Goal: Task Accomplishment & Management: Manage account settings

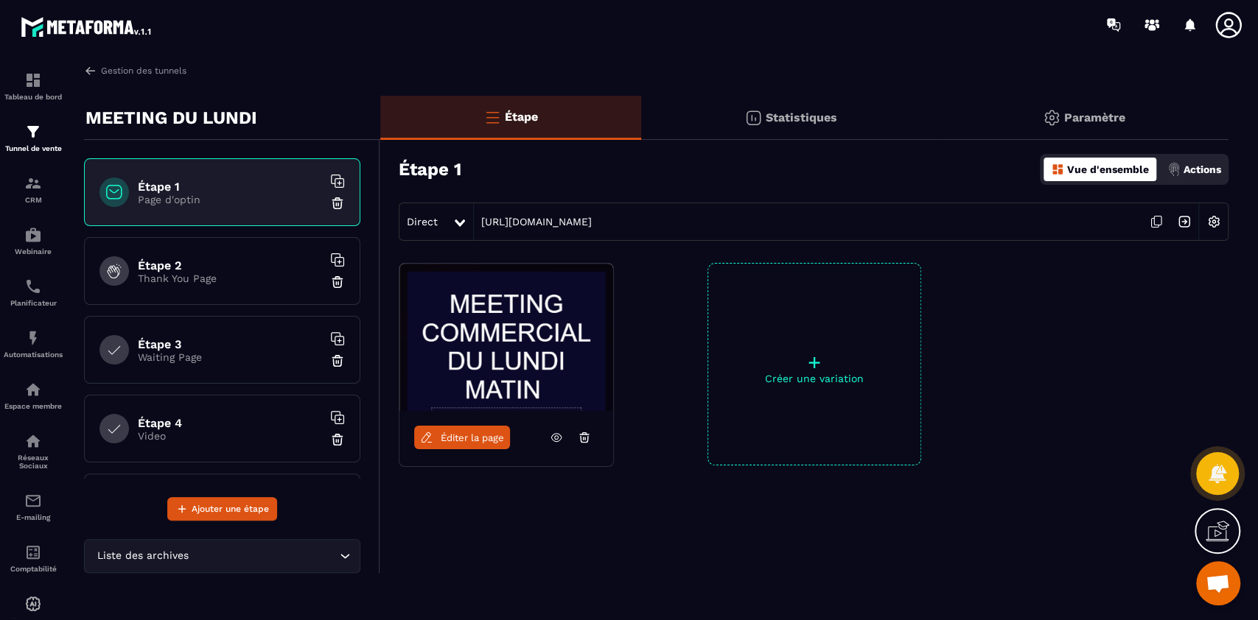
click at [689, 480] on span "Ouvrir le chat" at bounding box center [1218, 585] width 24 height 21
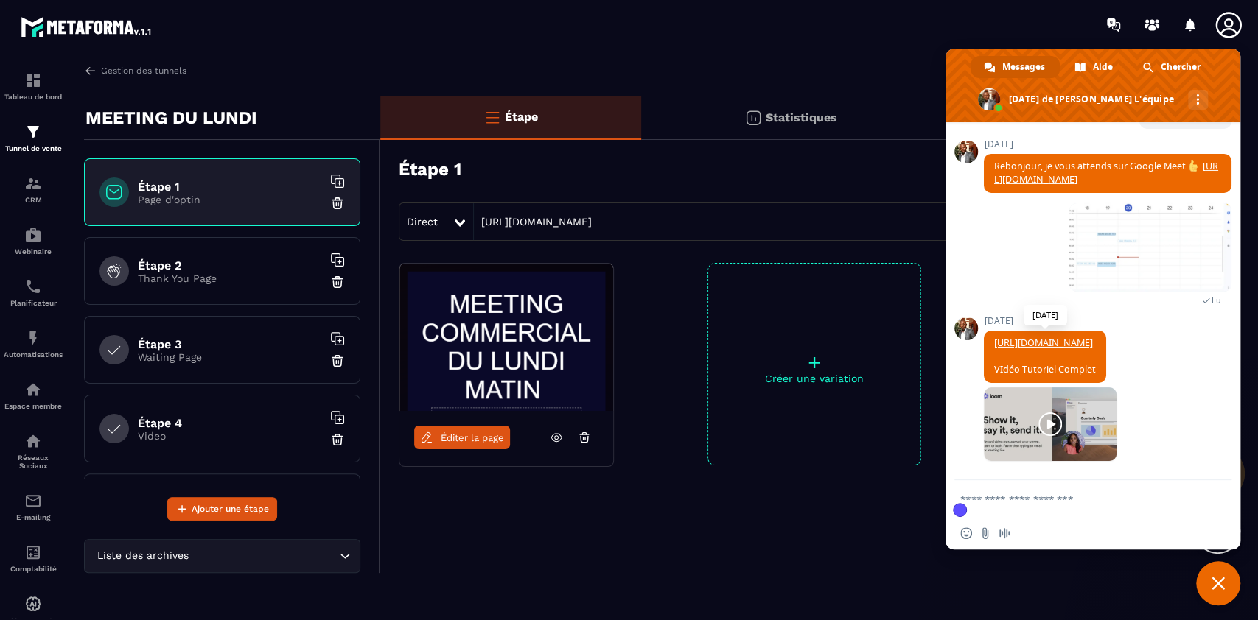
scroll to position [7742, 0]
click at [689, 337] on link "[URL][DOMAIN_NAME]" at bounding box center [1043, 343] width 99 height 13
click at [193, 357] on p "Waiting Page" at bounding box center [230, 358] width 184 height 12
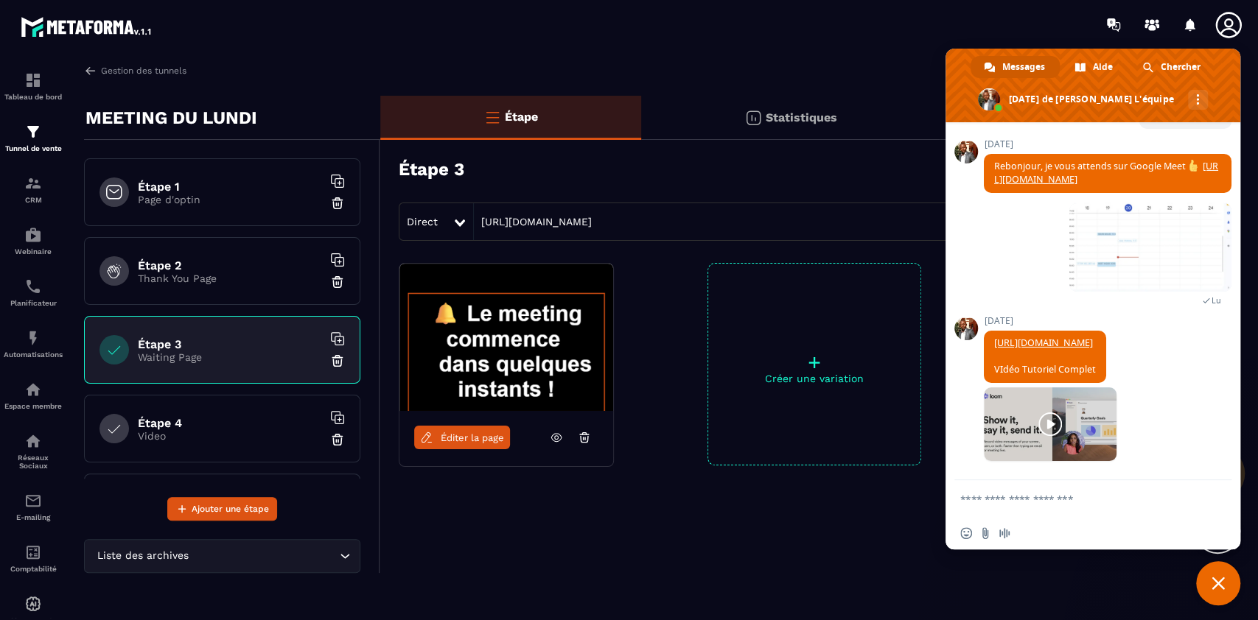
click at [197, 427] on h6 "Étape 4" at bounding box center [230, 423] width 184 height 14
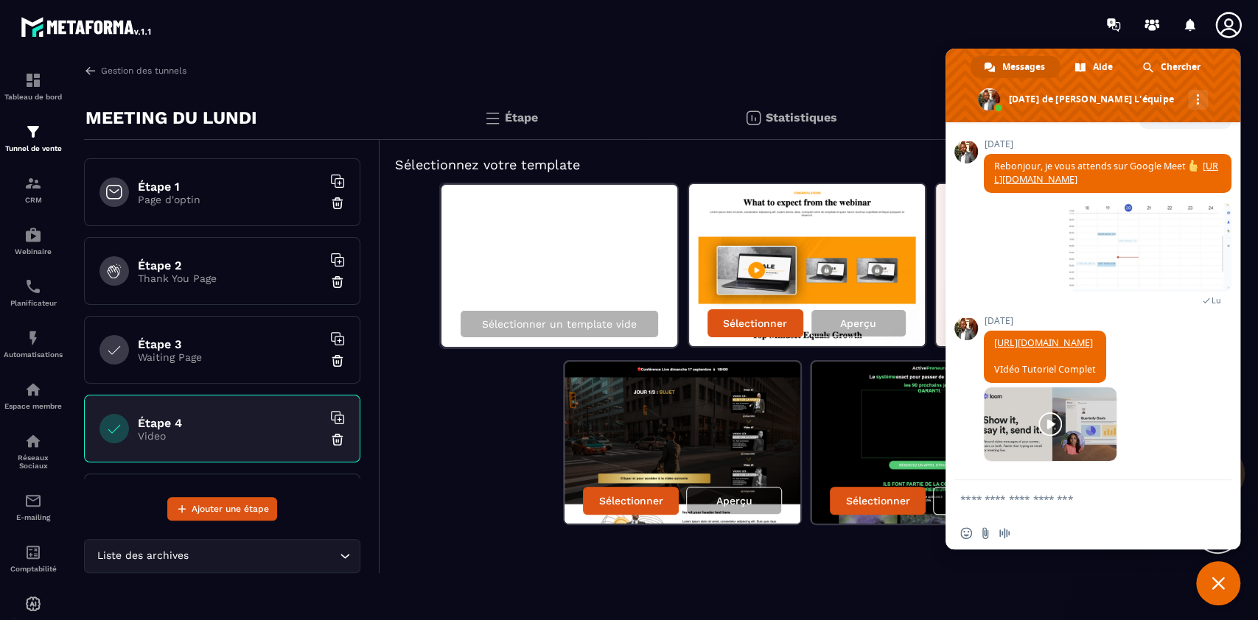
click at [195, 268] on h6 "Étape 2" at bounding box center [230, 266] width 184 height 14
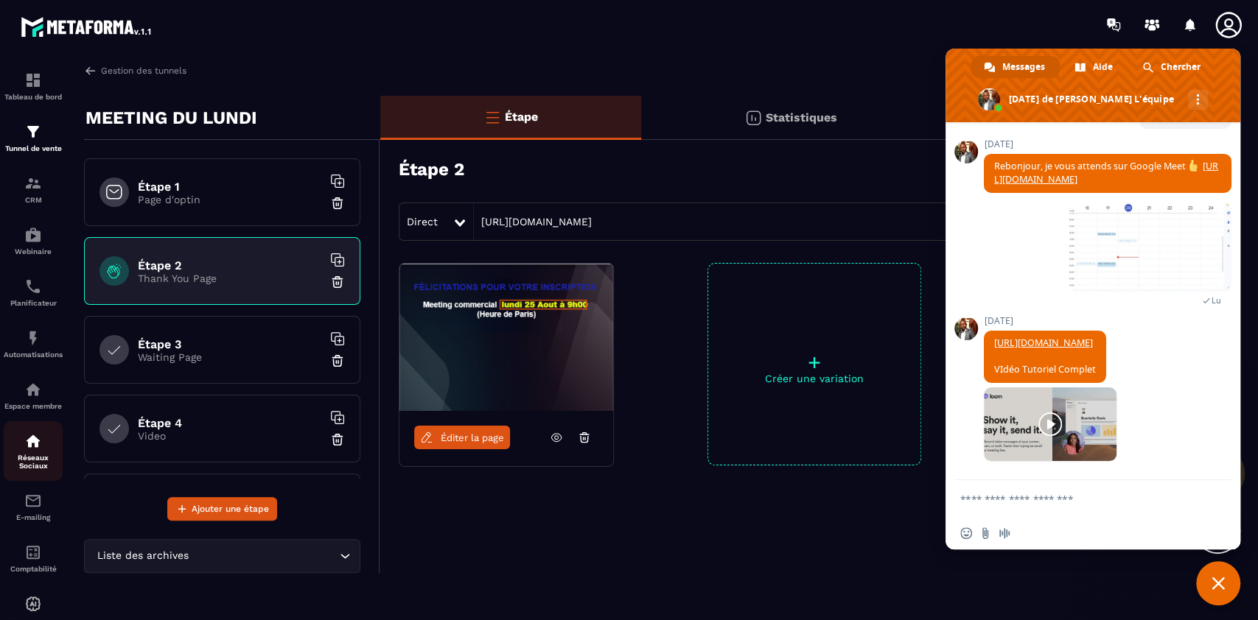
scroll to position [44, 0]
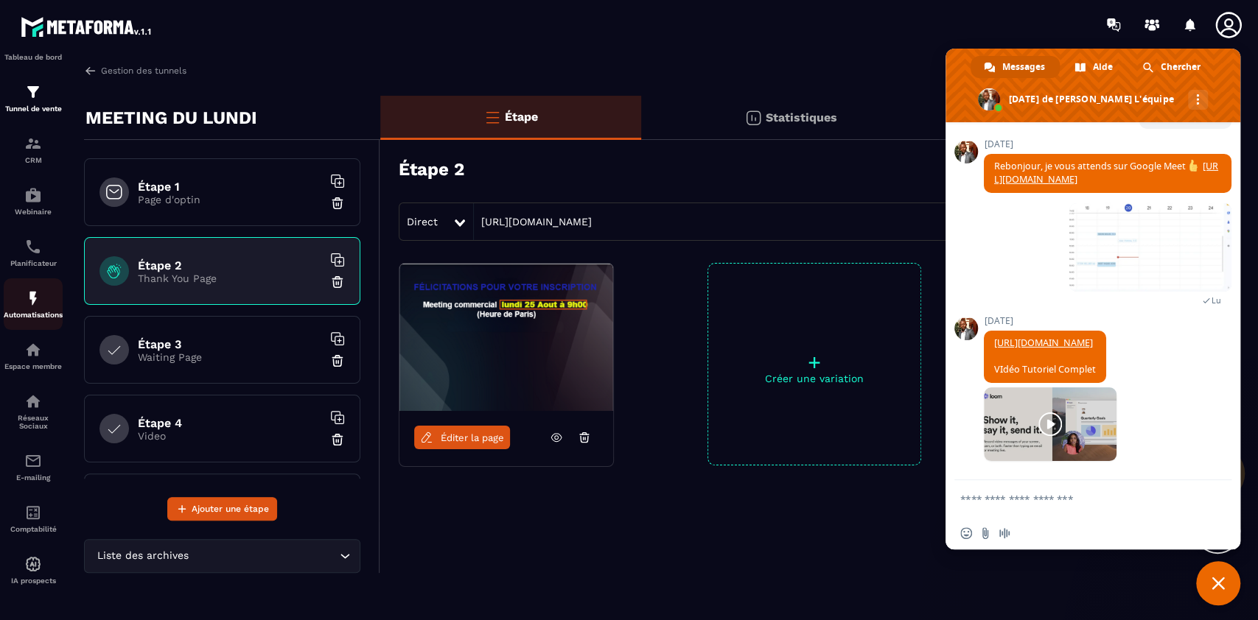
click at [27, 290] on img at bounding box center [33, 299] width 18 height 18
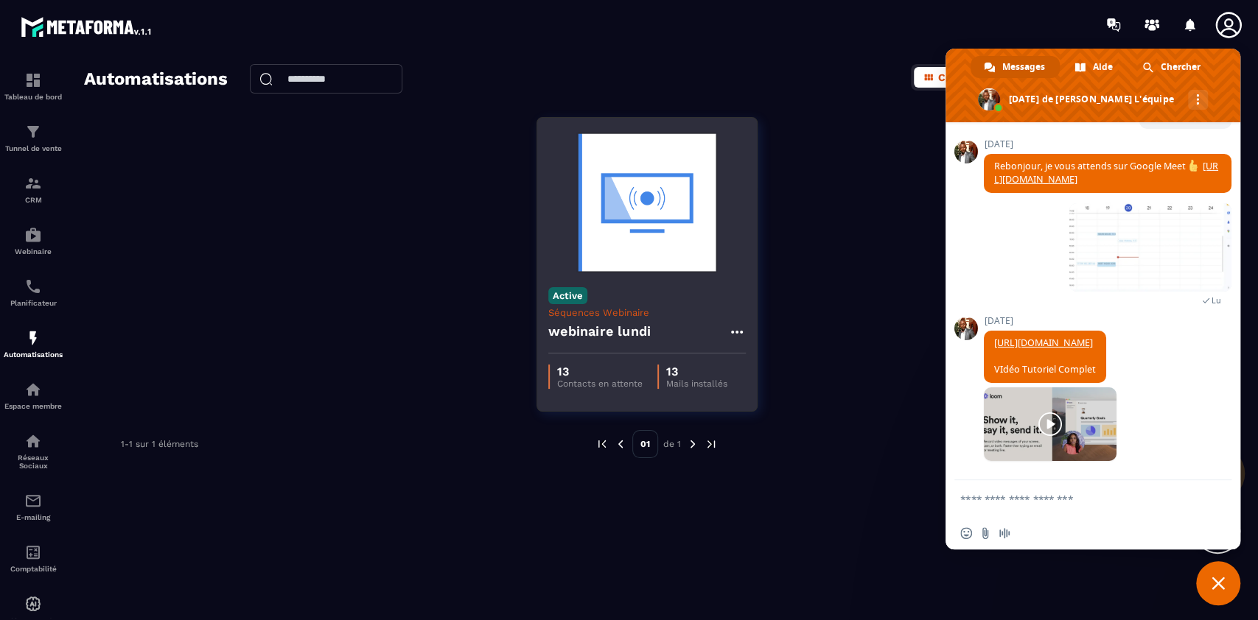
click at [637, 302] on div "Active Séquences Webinaire webinaire [DATE]" at bounding box center [647, 314] width 220 height 77
click at [644, 326] on h4 "webinaire lundi" at bounding box center [599, 331] width 102 height 21
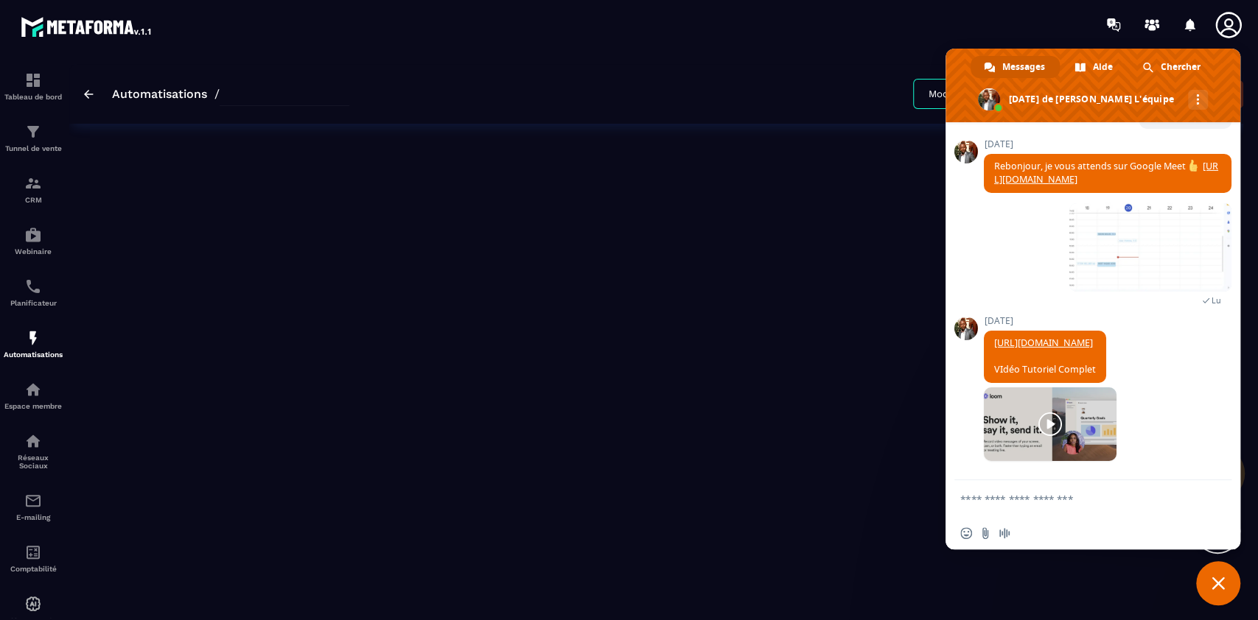
type input "**********"
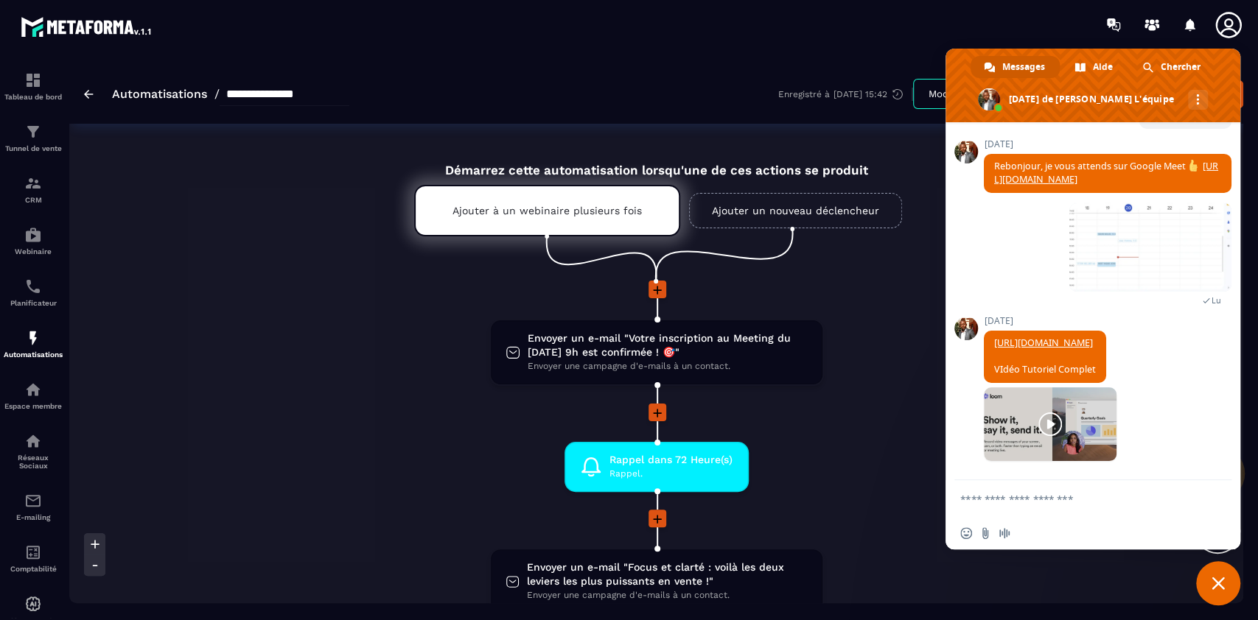
scroll to position [7742, 0]
click at [689, 480] on span "Fermer le chat" at bounding box center [1217, 583] width 13 height 13
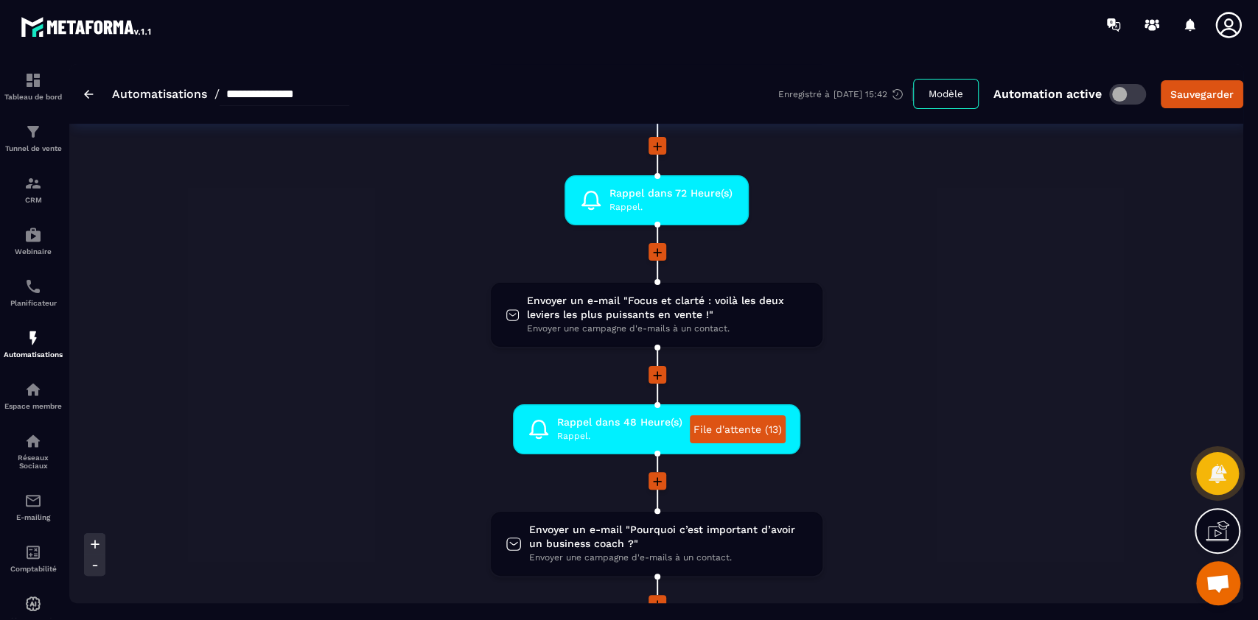
scroll to position [266, 0]
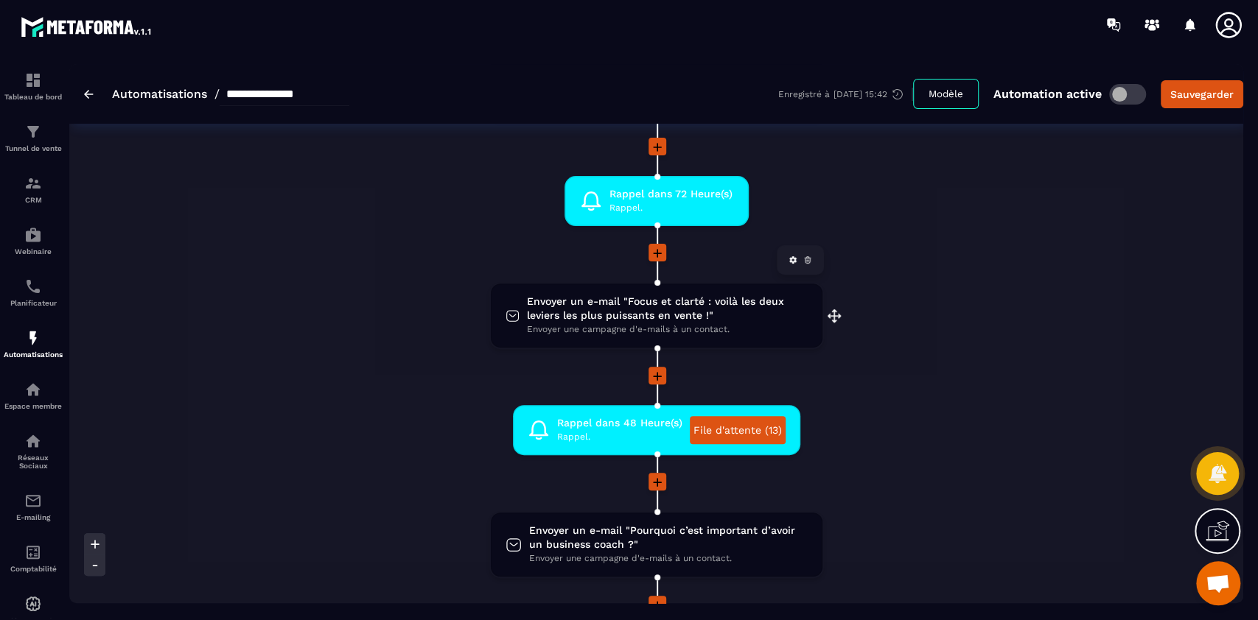
click at [646, 318] on span "Envoyer un e-mail "Focus et clarté : voilà les deux leviers les plus puissants …" at bounding box center [667, 309] width 281 height 28
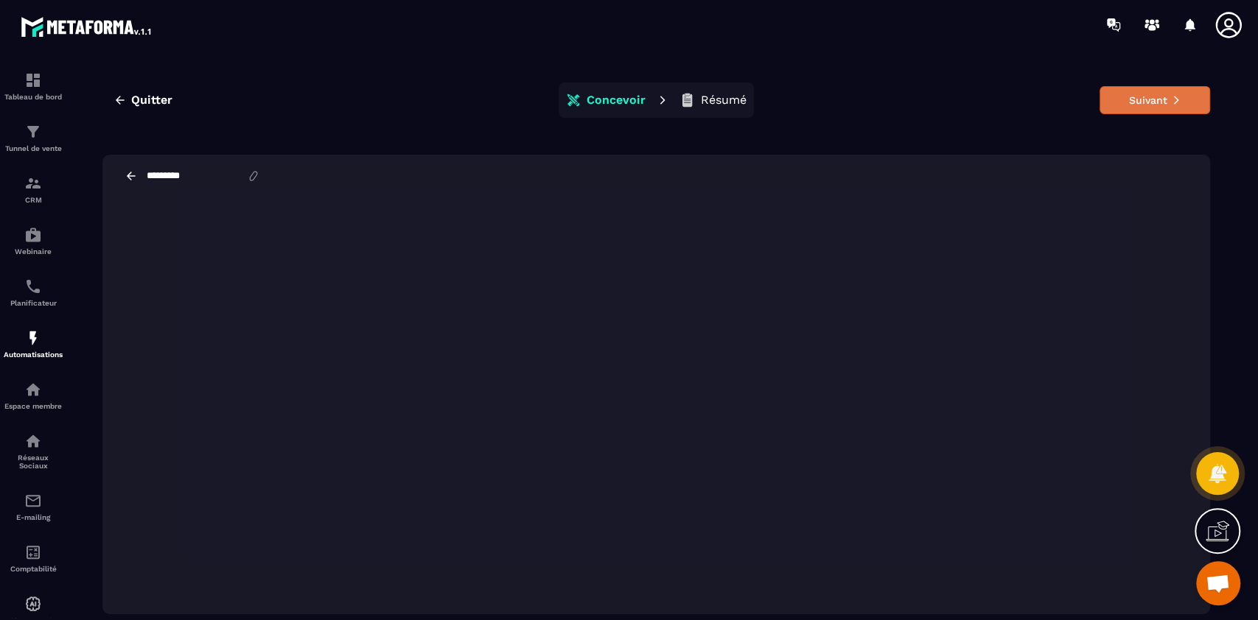
click at [689, 100] on button "Suivant" at bounding box center [1154, 100] width 111 height 28
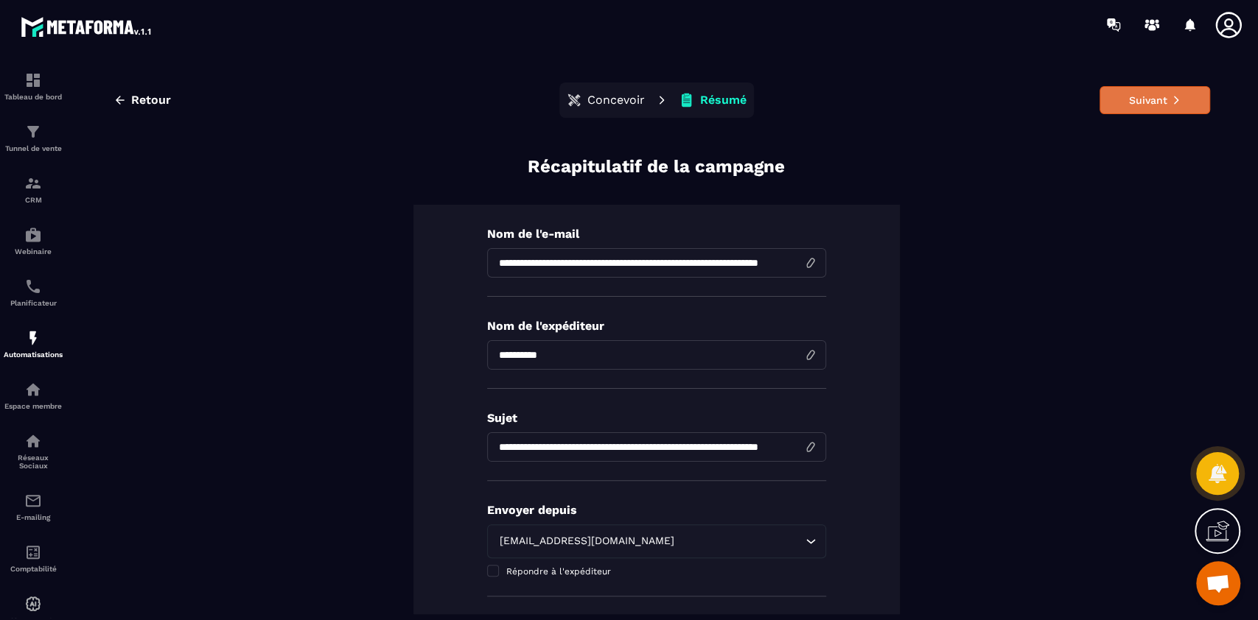
click at [689, 95] on button "Suivant" at bounding box center [1154, 100] width 111 height 28
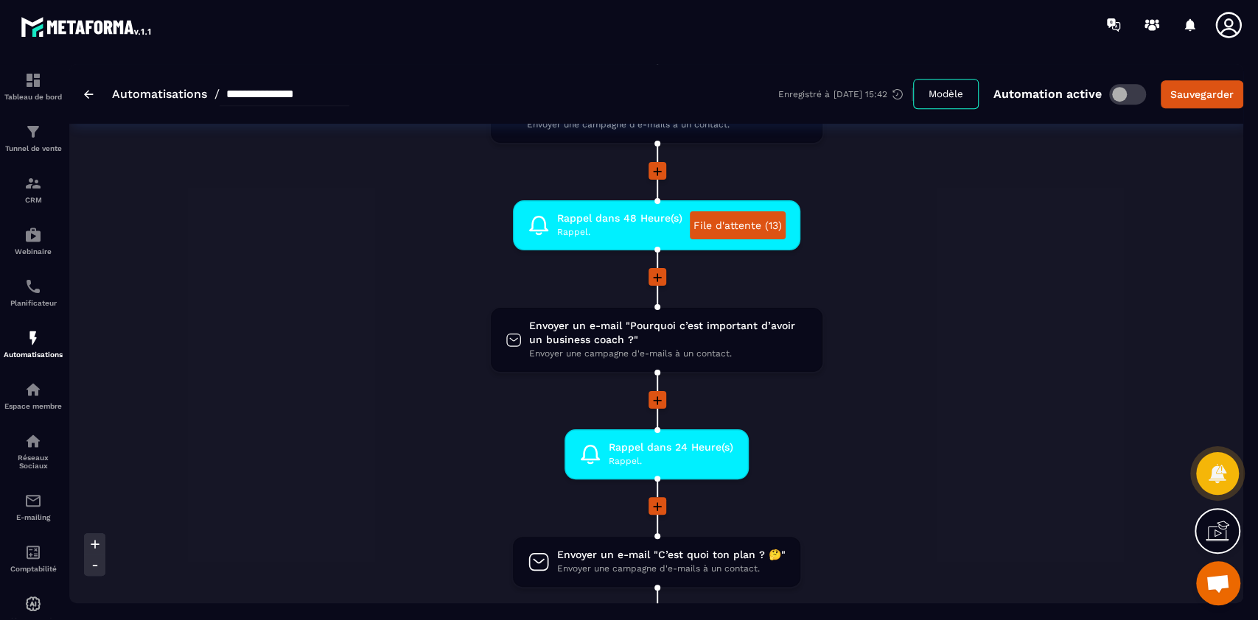
scroll to position [469, 0]
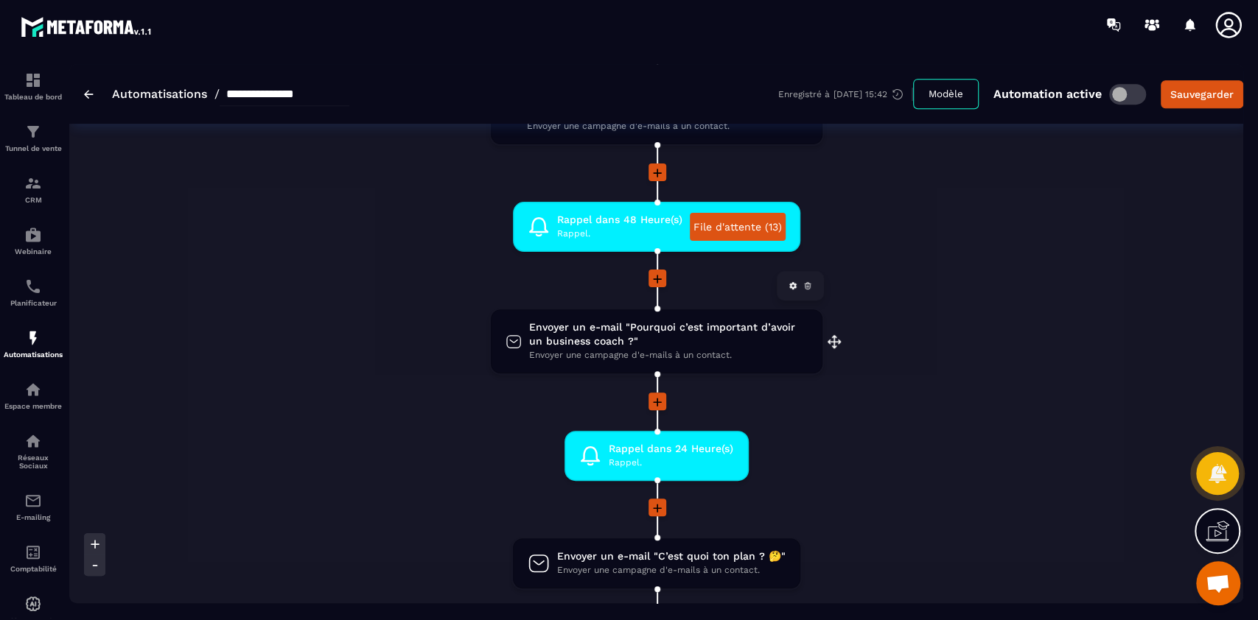
click at [654, 333] on span "Envoyer un e-mail "Pourquoi c’est important d’avoir un business coach ?"" at bounding box center [668, 335] width 279 height 28
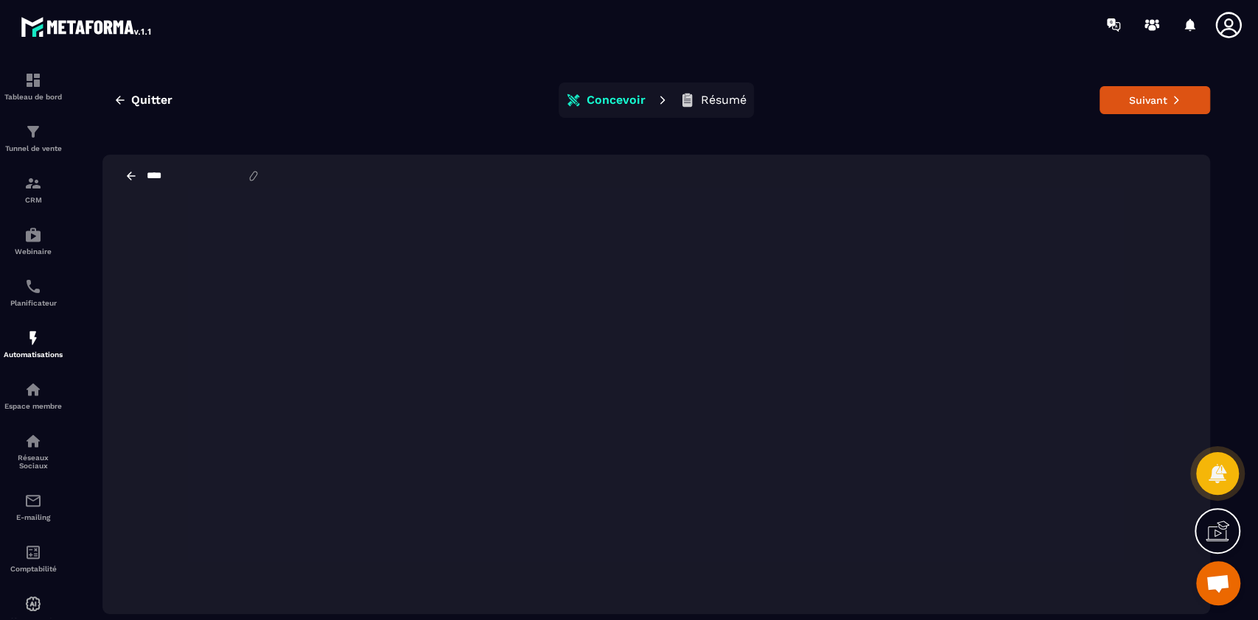
scroll to position [33, 0]
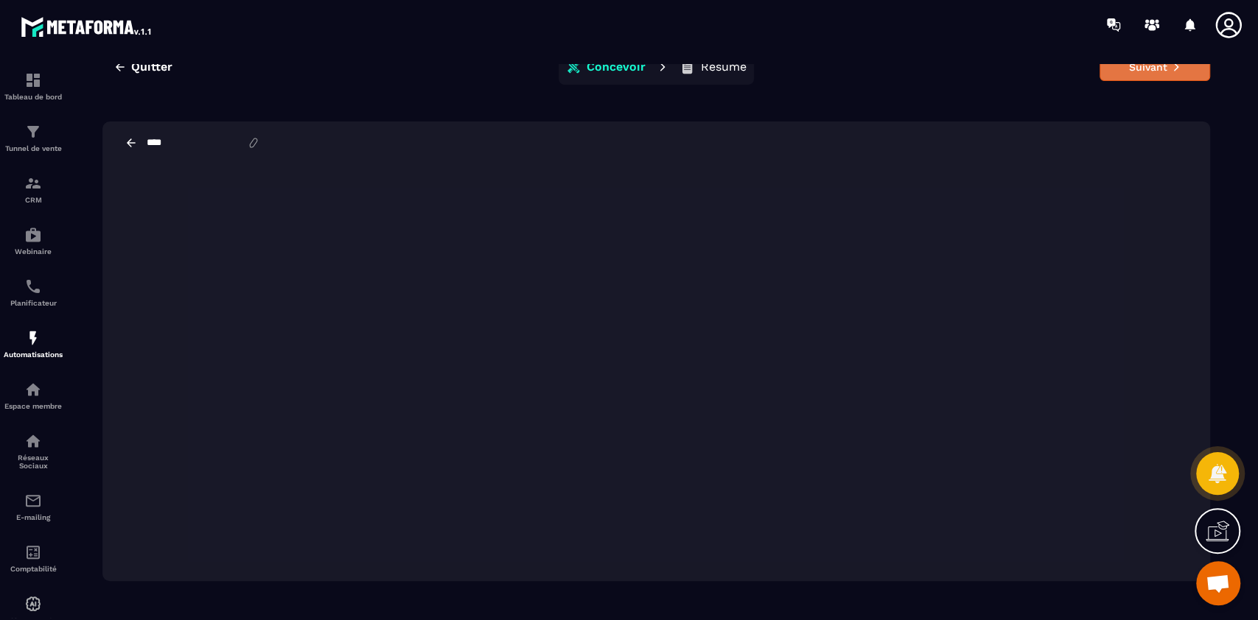
click at [689, 73] on button "Suivant" at bounding box center [1154, 67] width 111 height 28
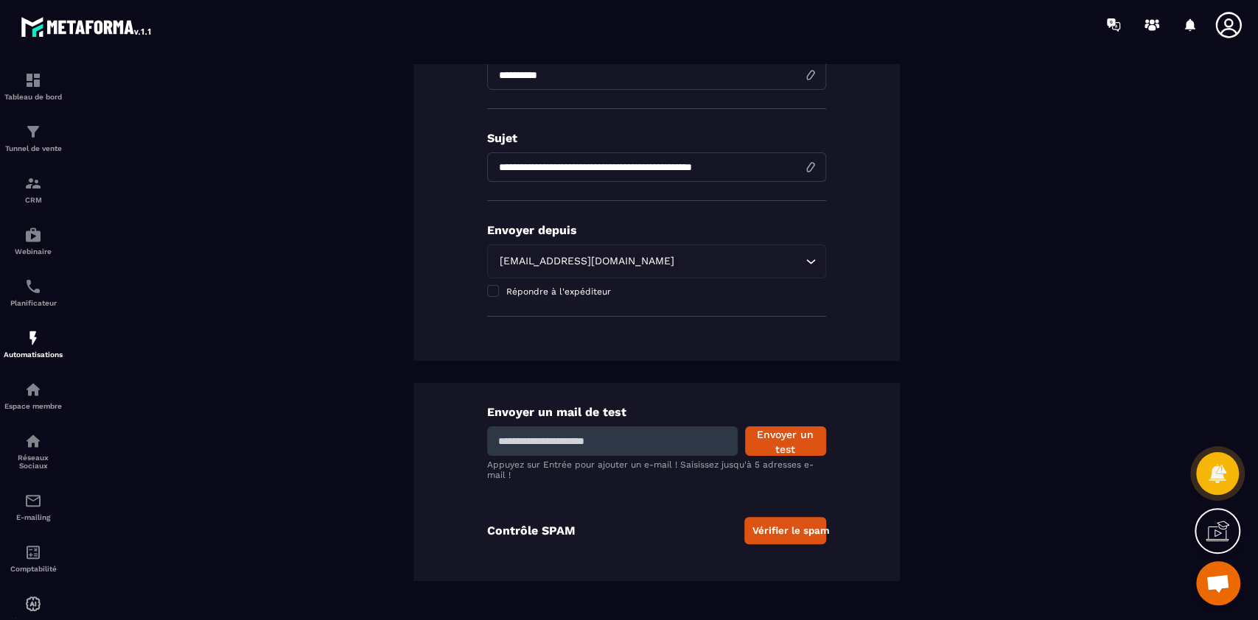
scroll to position [0, 0]
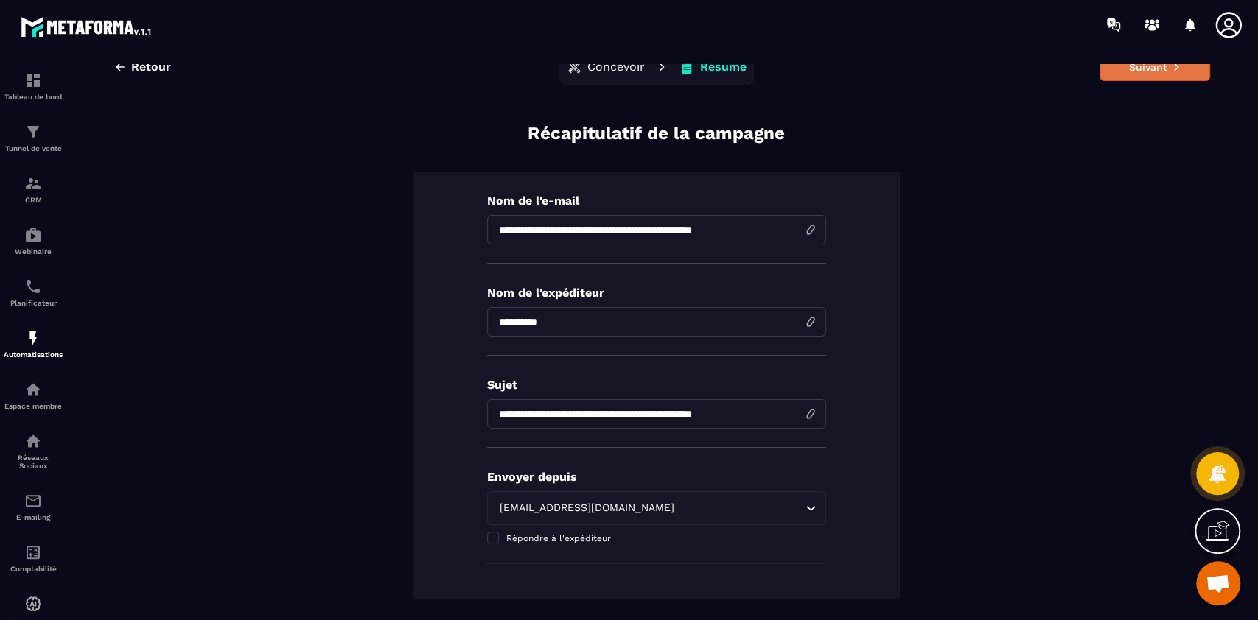
click at [689, 69] on button "Suivant" at bounding box center [1154, 67] width 111 height 28
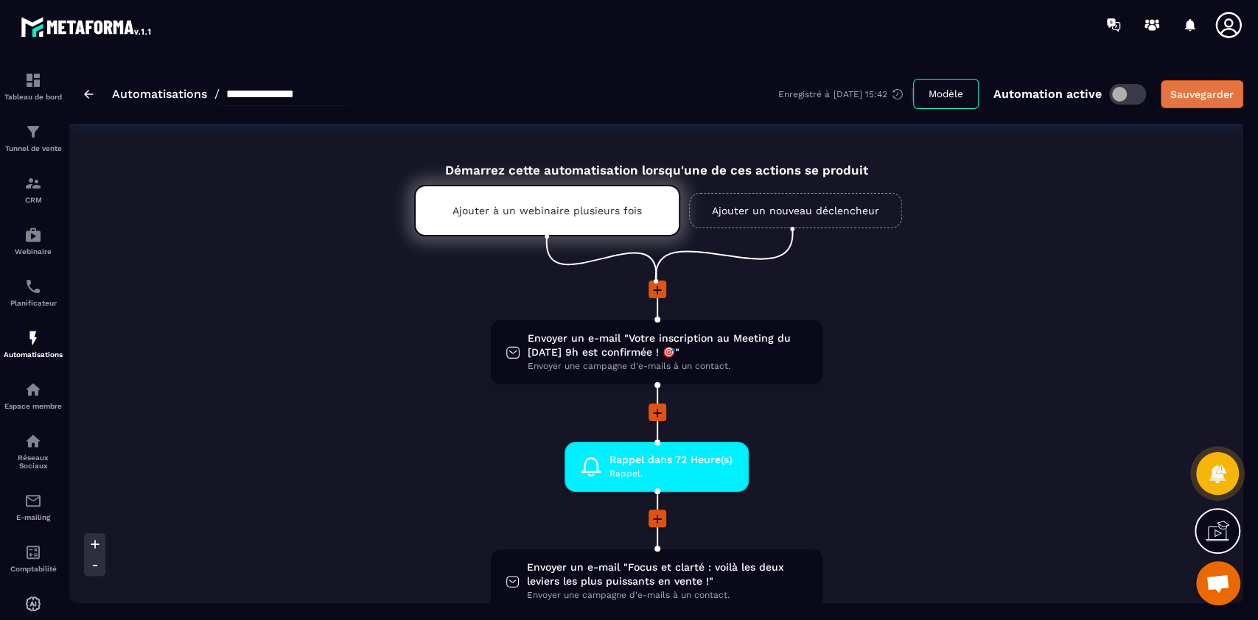
click at [689, 95] on div "Sauvegarder" at bounding box center [1201, 94] width 63 height 15
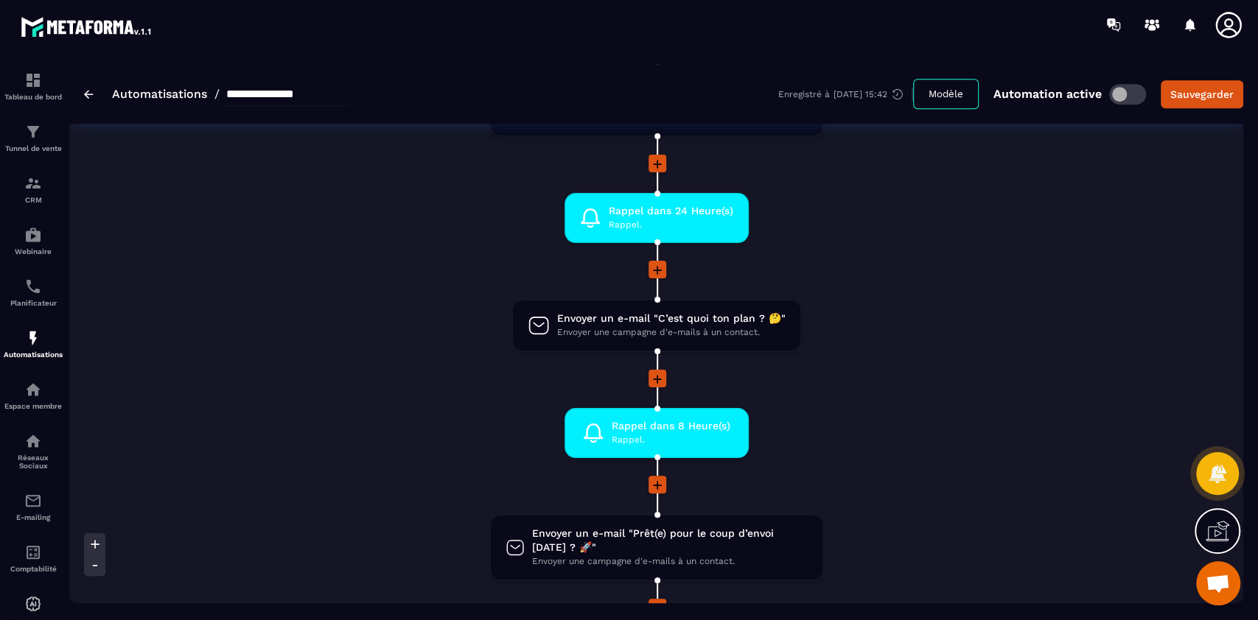
scroll to position [740, 0]
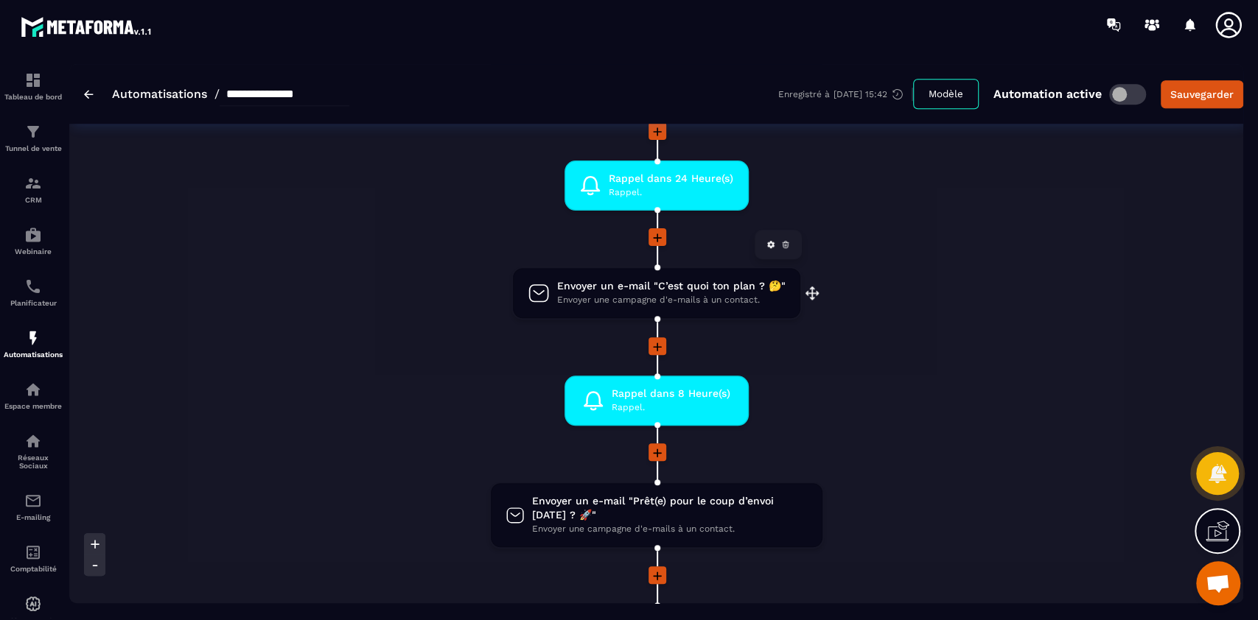
click at [648, 292] on span "Envoyer un e-mail "C’est quoi ton plan ? 🤔"" at bounding box center [671, 286] width 228 height 14
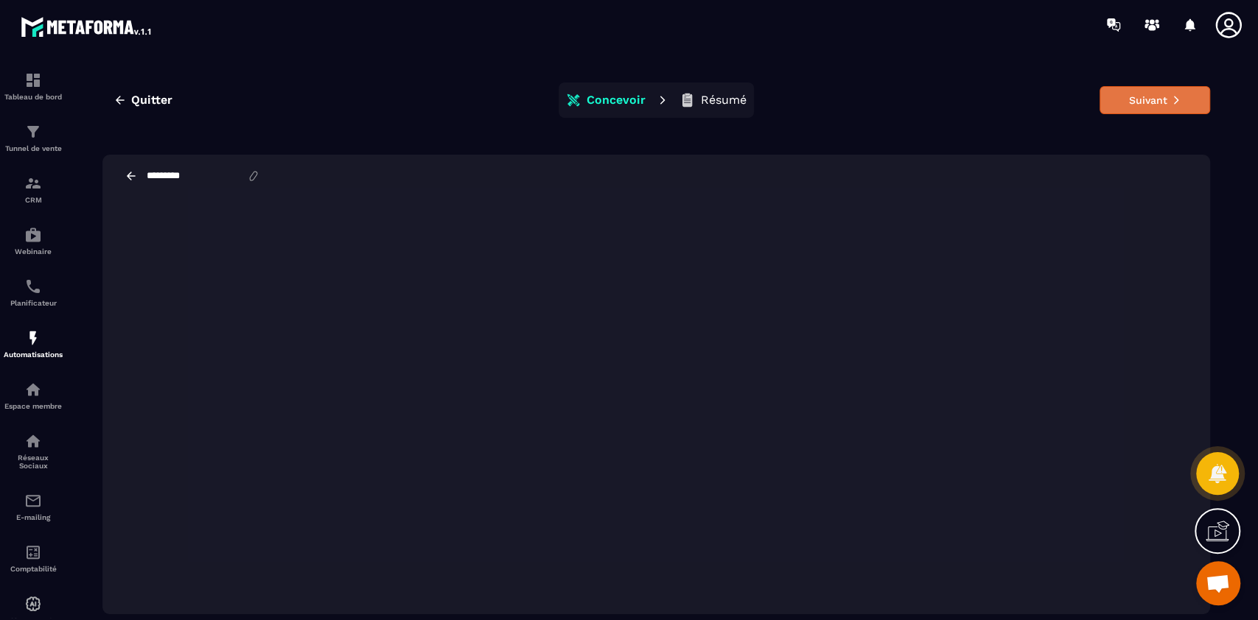
click at [689, 100] on button "Suivant" at bounding box center [1154, 100] width 111 height 28
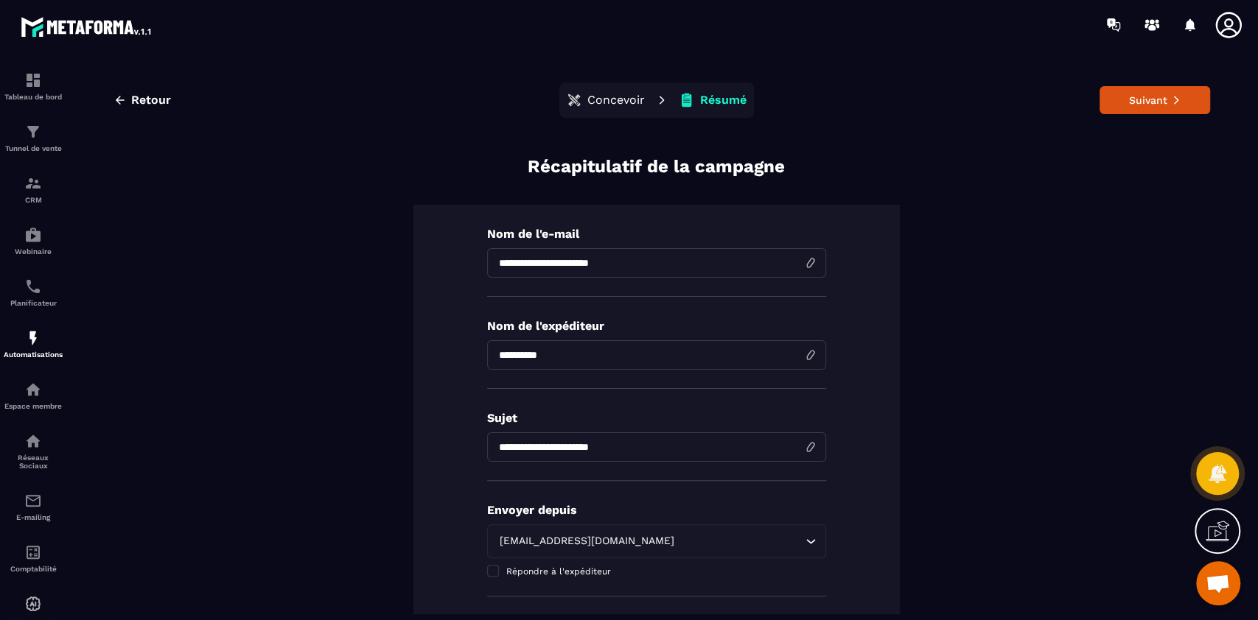
click at [689, 100] on button "Suivant" at bounding box center [1154, 100] width 111 height 28
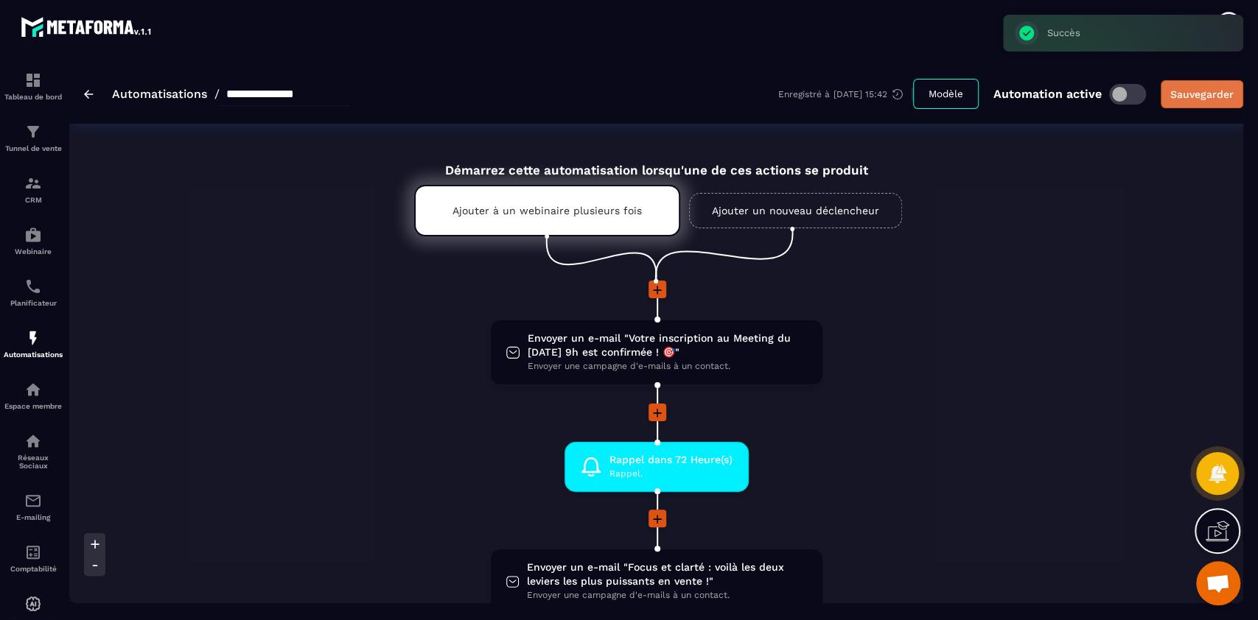
click at [689, 97] on div "Sauvegarder" at bounding box center [1201, 94] width 63 height 15
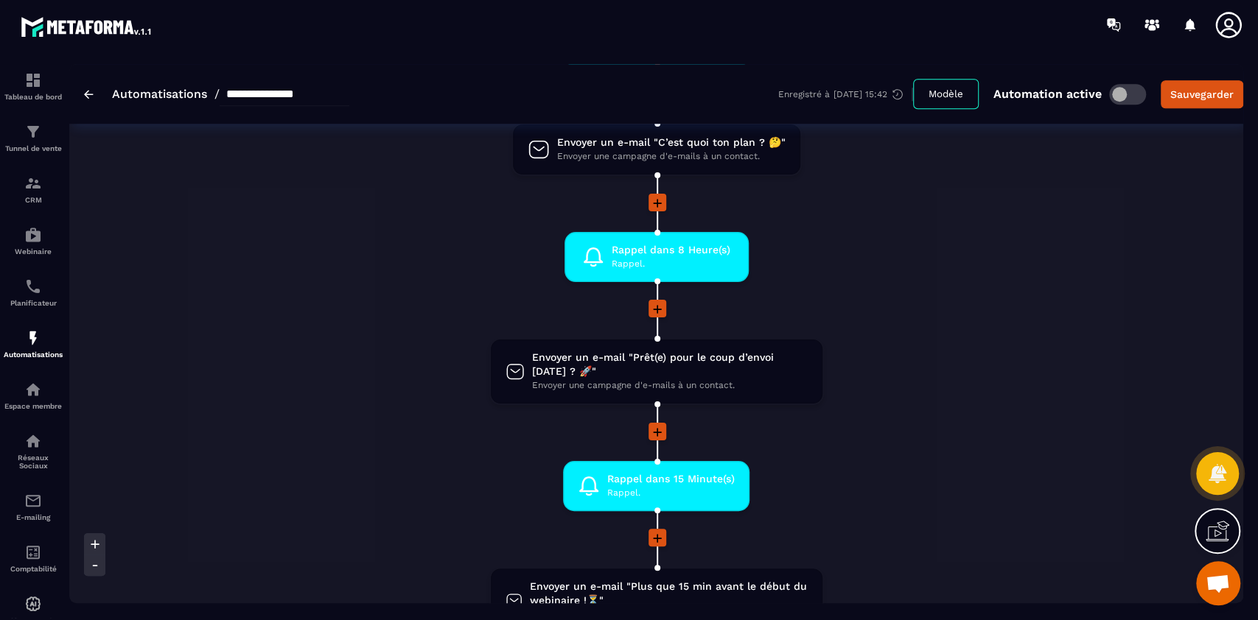
scroll to position [887, 0]
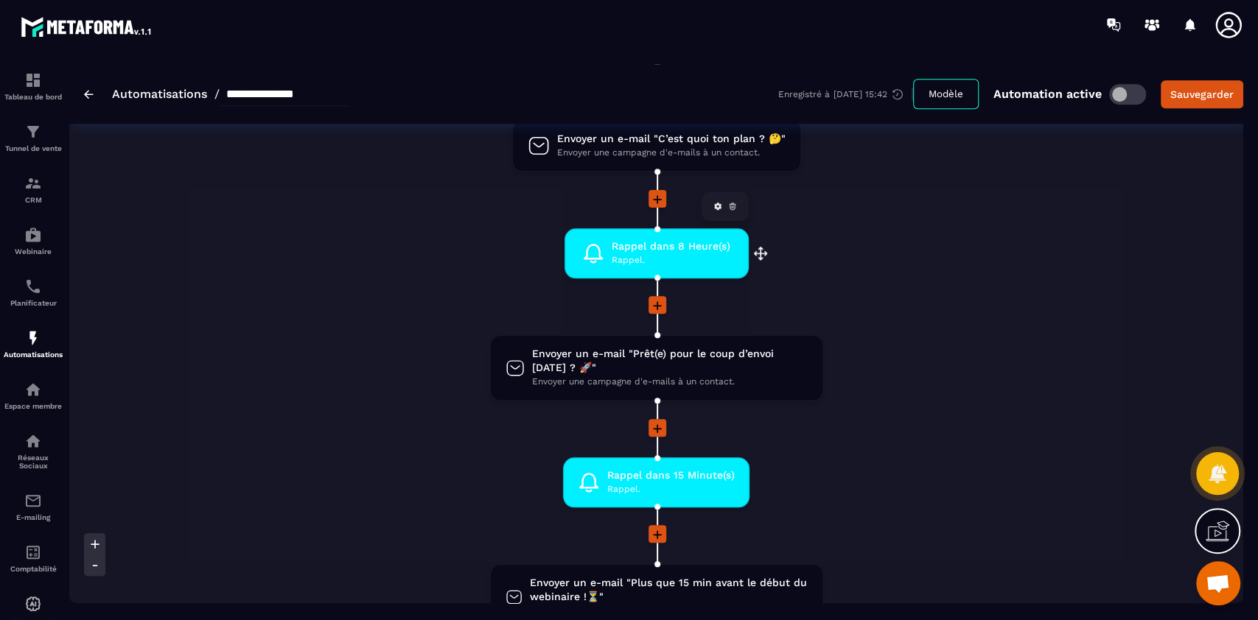
click at [648, 250] on span "Rappel dans 8 Heure(s)" at bounding box center [671, 246] width 119 height 14
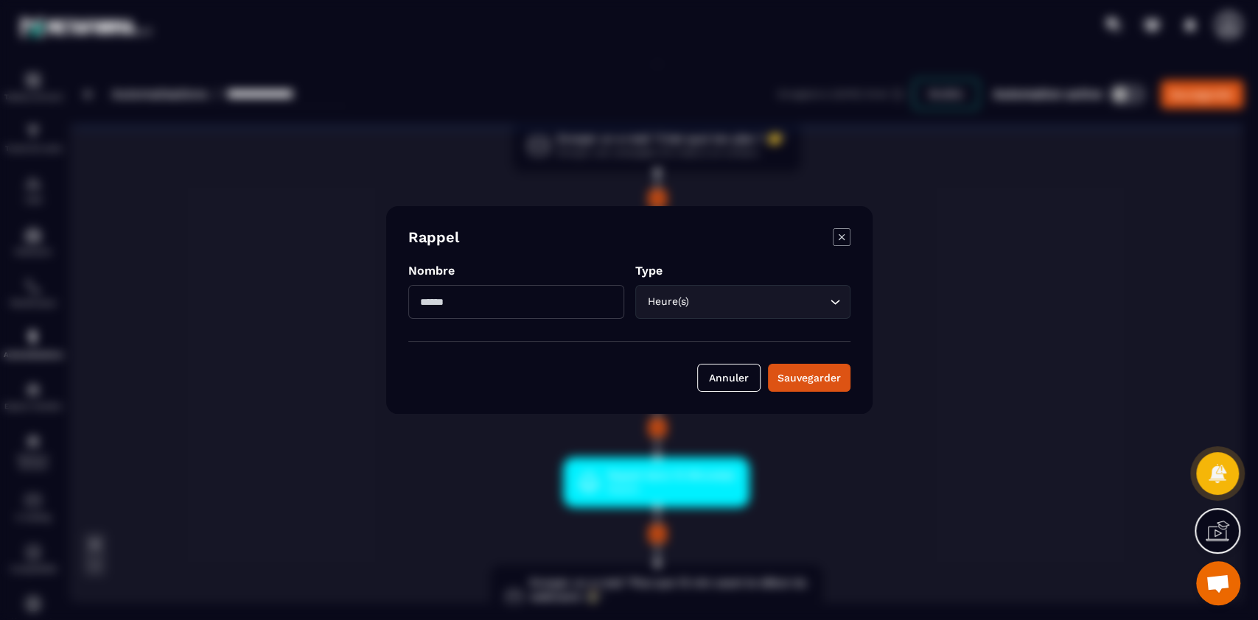
click at [689, 233] on icon "Modal window" at bounding box center [842, 237] width 18 height 18
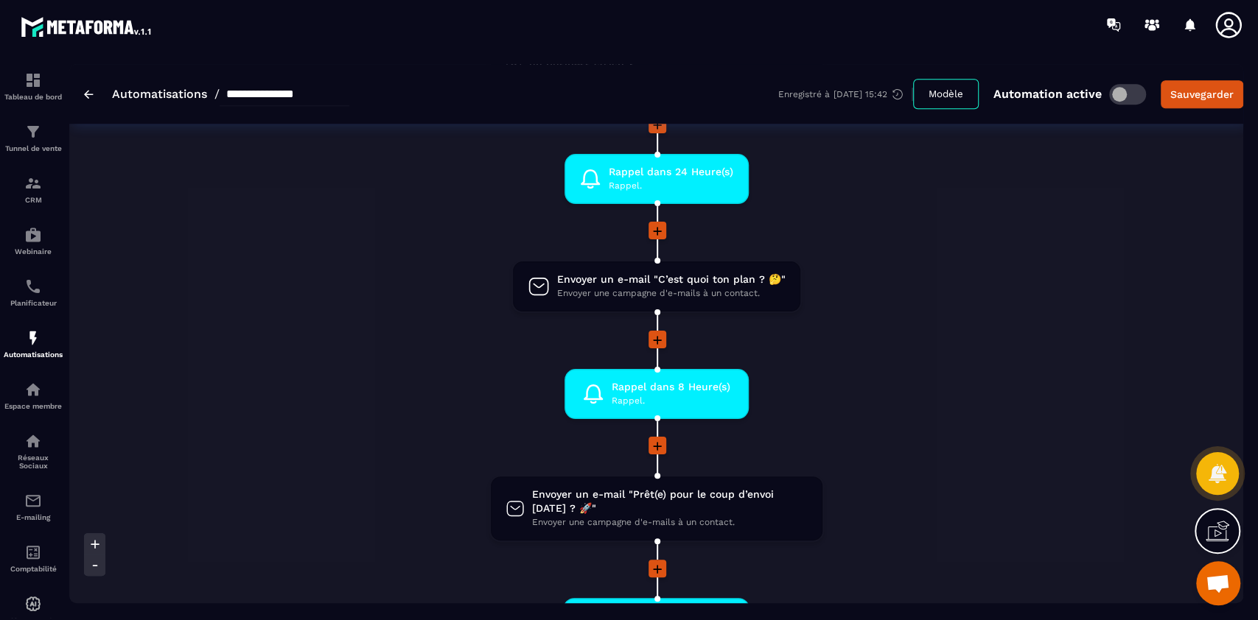
scroll to position [744, 0]
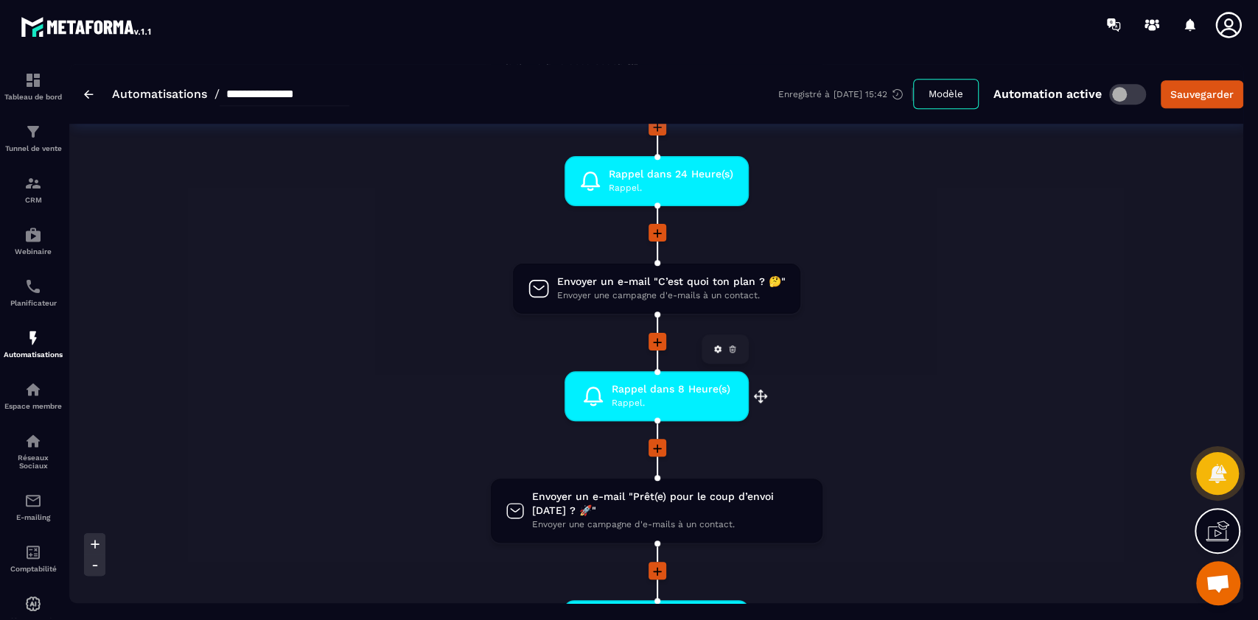
click at [652, 390] on span "Rappel dans 8 Heure(s)" at bounding box center [671, 389] width 119 height 14
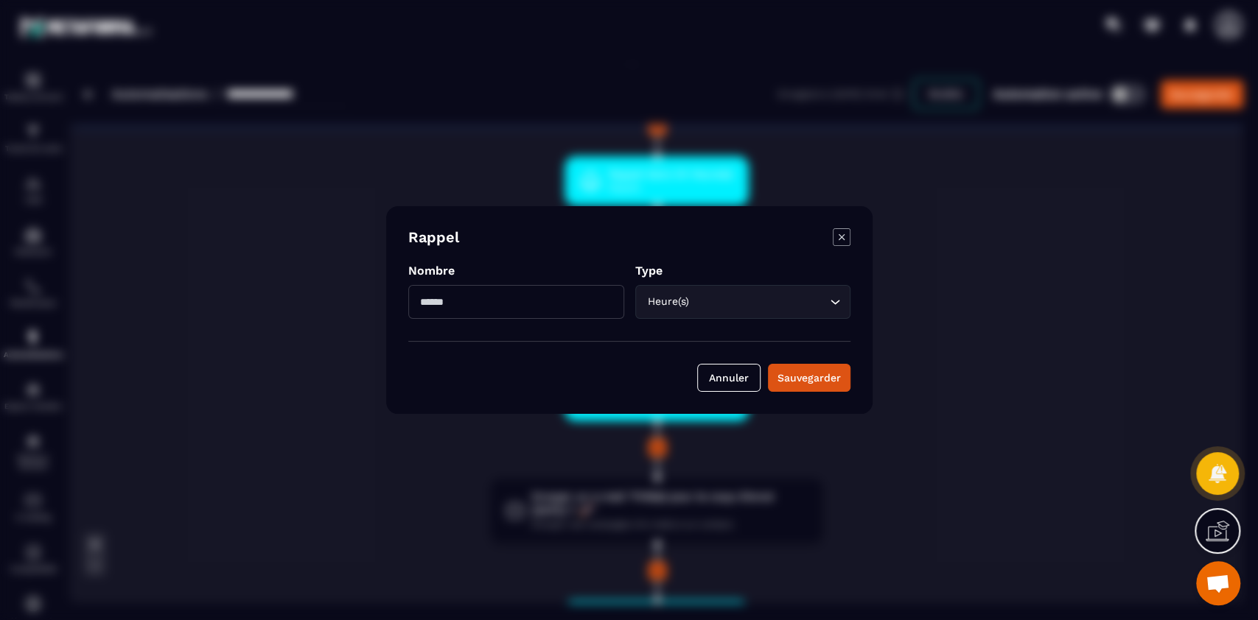
click at [581, 307] on input "*" at bounding box center [516, 302] width 216 height 34
type input "**"
click at [689, 377] on div "Sauvegarder" at bounding box center [808, 378] width 63 height 15
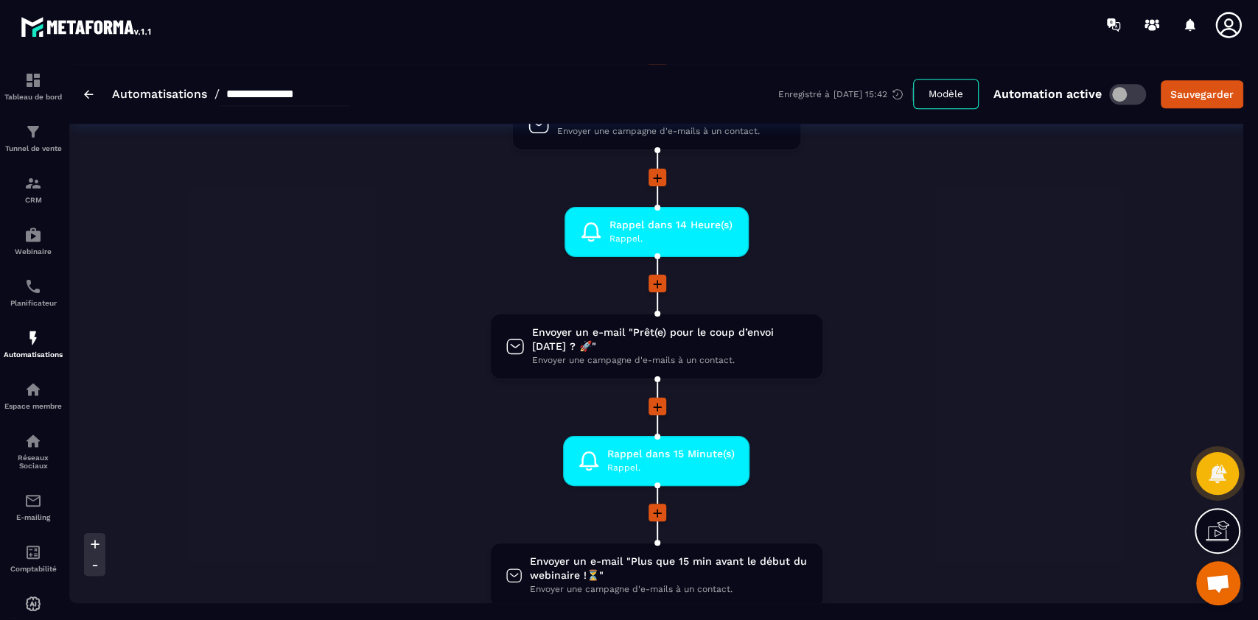
scroll to position [912, 0]
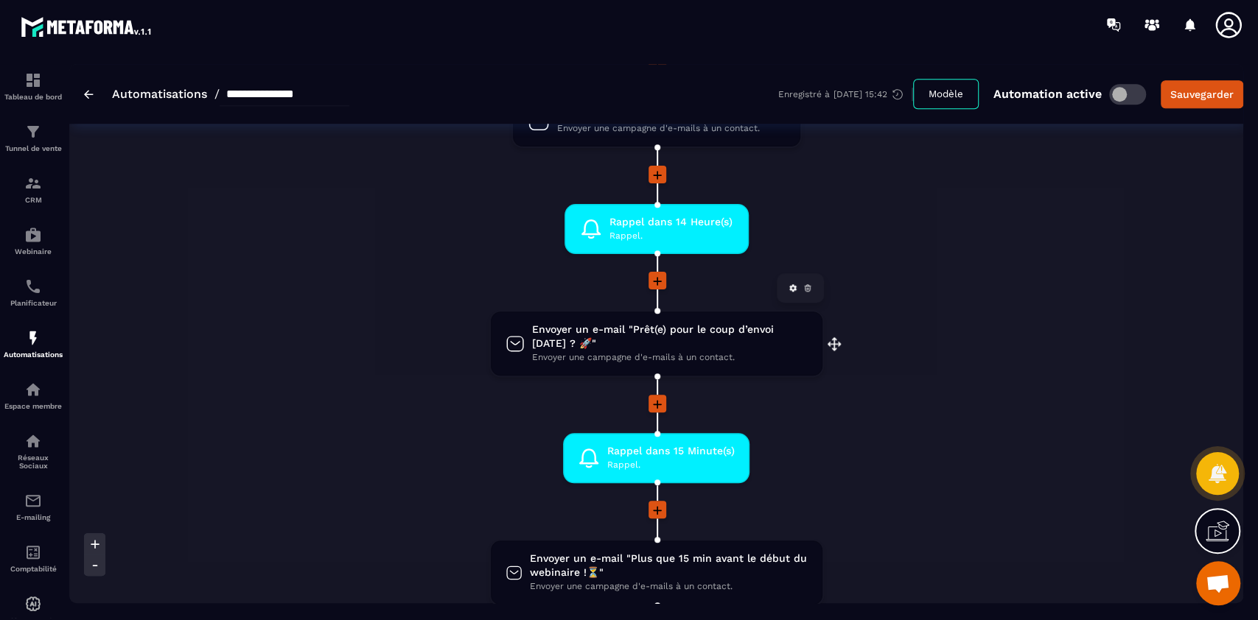
click at [640, 343] on span "Envoyer un e-mail "Prêt(e) pour le coup d’envoi [DATE] ? 🚀"" at bounding box center [669, 337] width 275 height 28
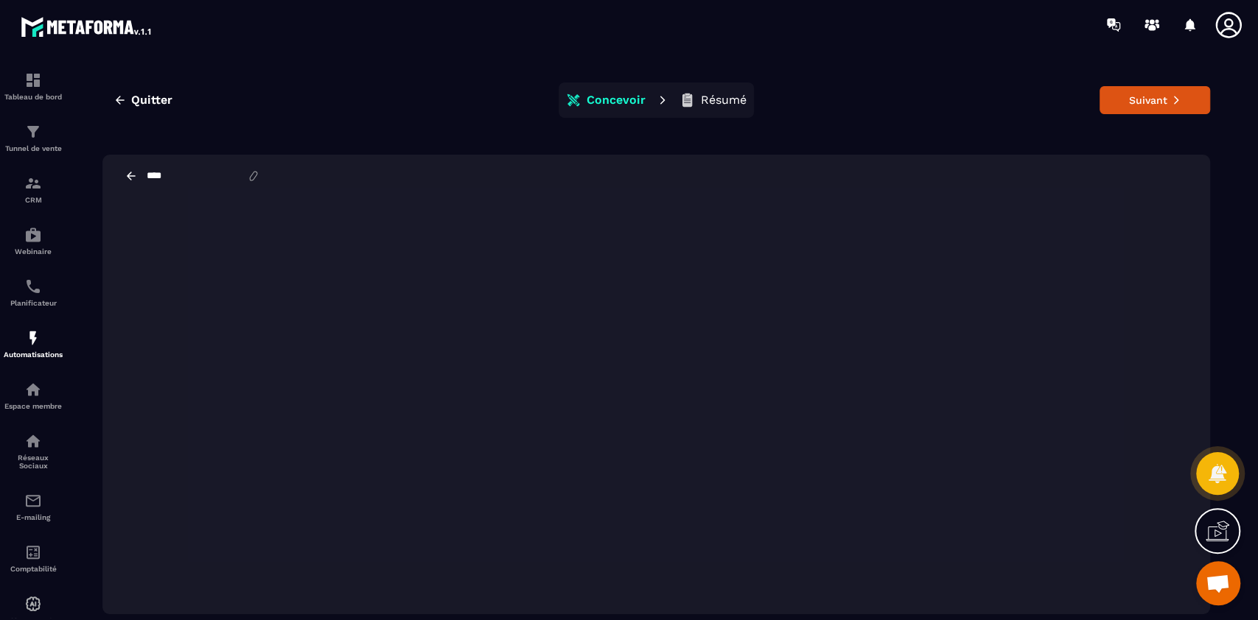
click at [595, 101] on p "Concevoir" at bounding box center [616, 100] width 59 height 15
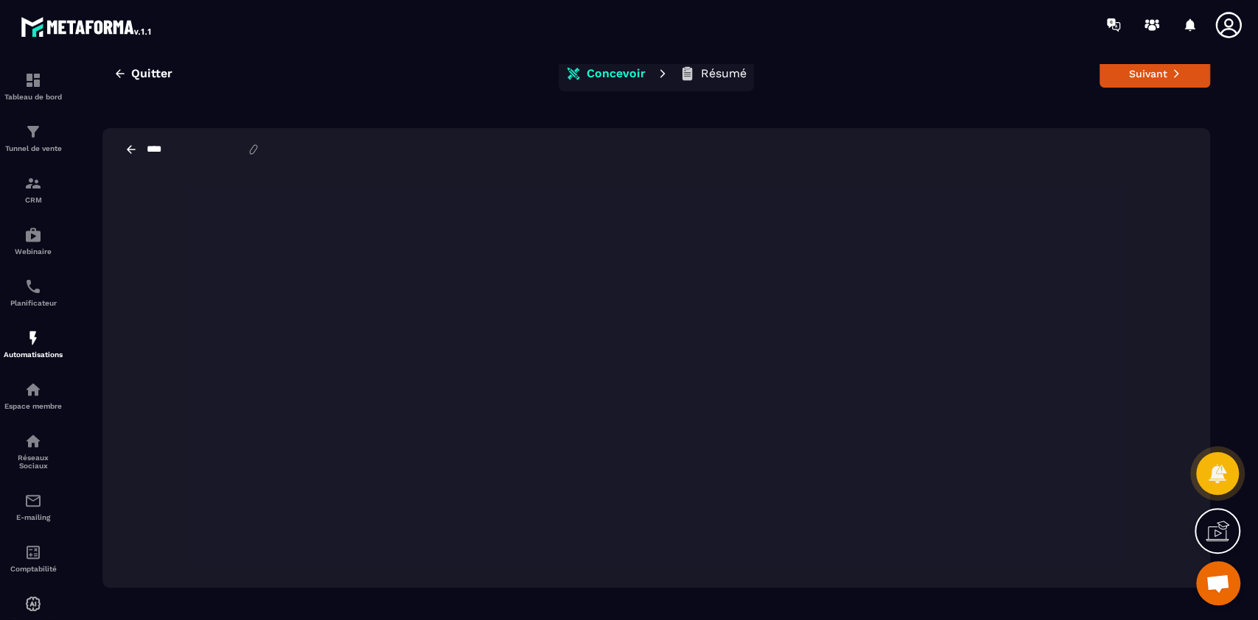
scroll to position [33, 0]
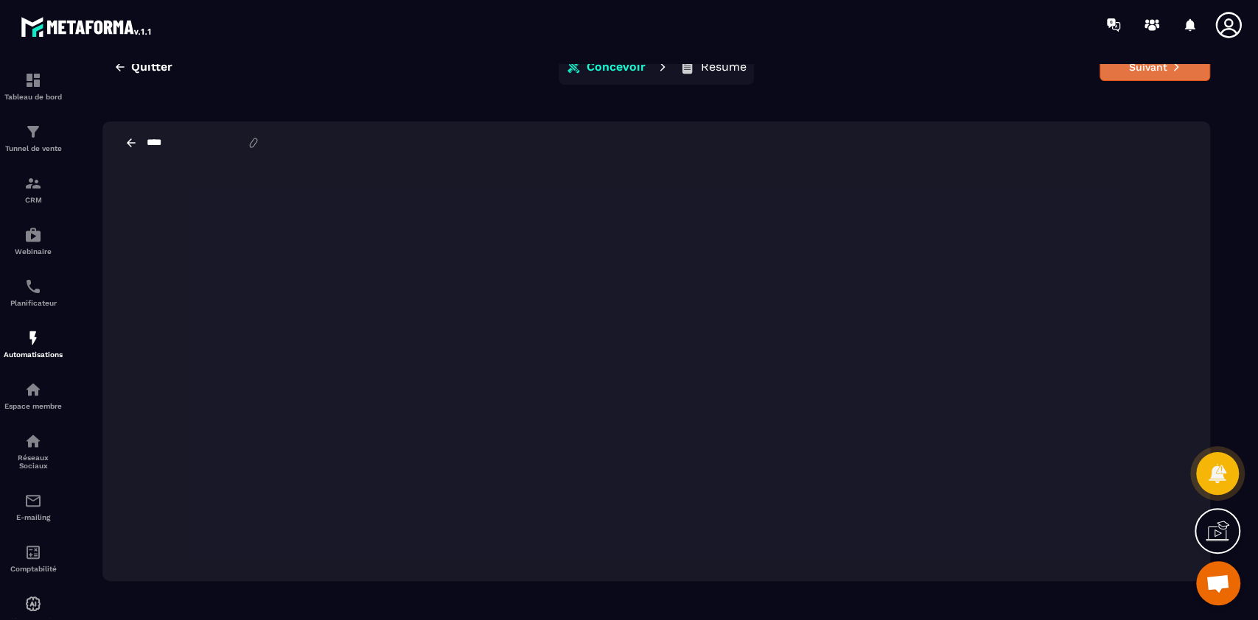
click at [689, 72] on button "Suivant" at bounding box center [1154, 67] width 111 height 28
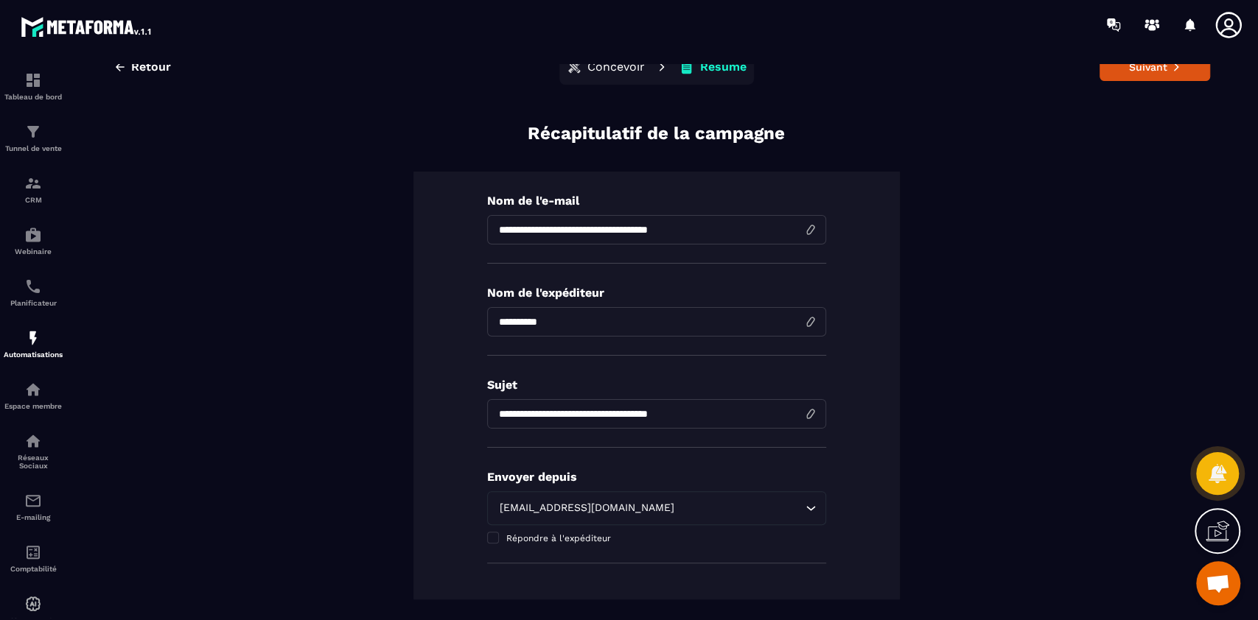
click at [689, 72] on button "Suivant" at bounding box center [1154, 67] width 111 height 28
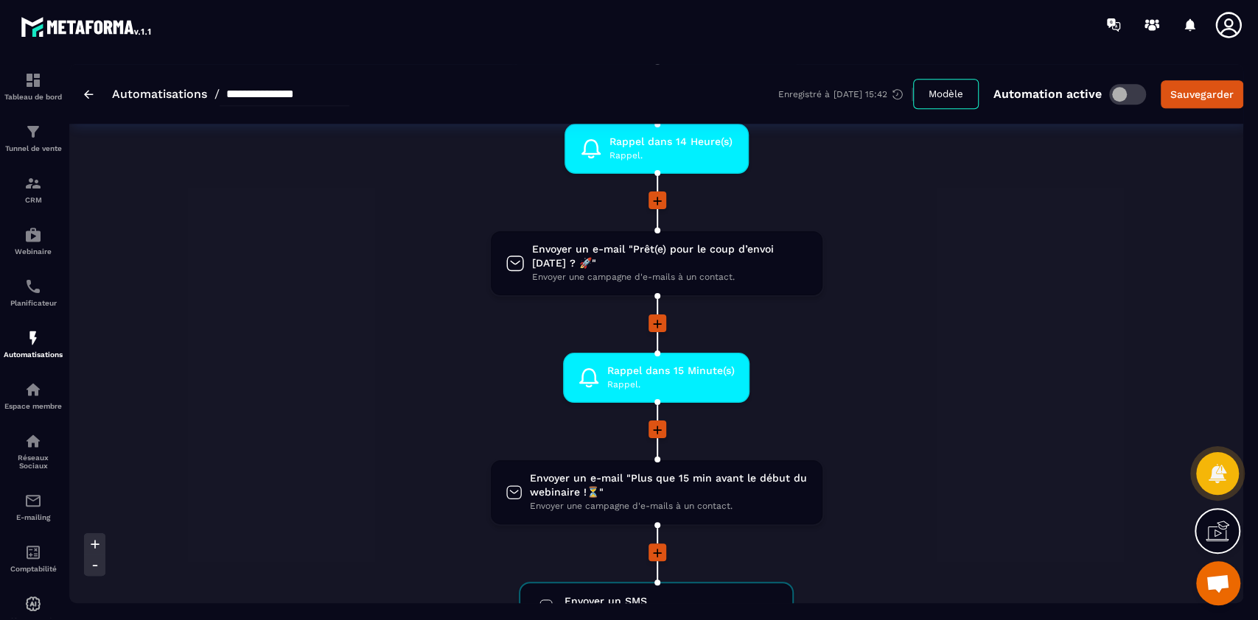
scroll to position [993, 0]
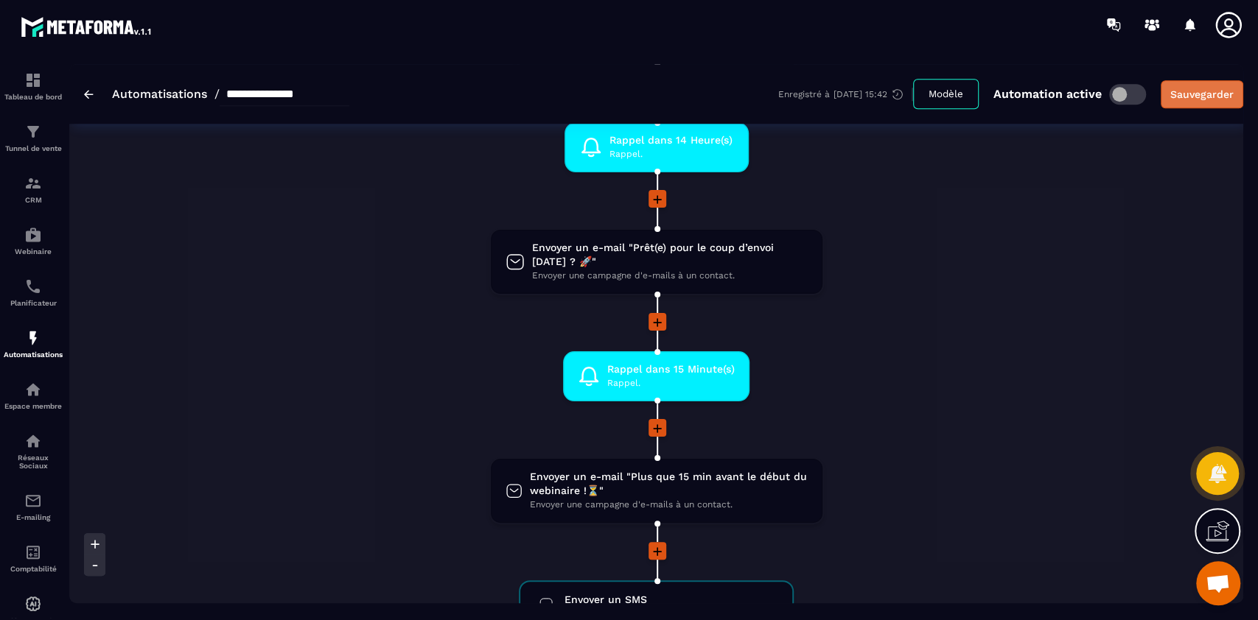
click at [689, 99] on div "Sauvegarder" at bounding box center [1201, 94] width 63 height 15
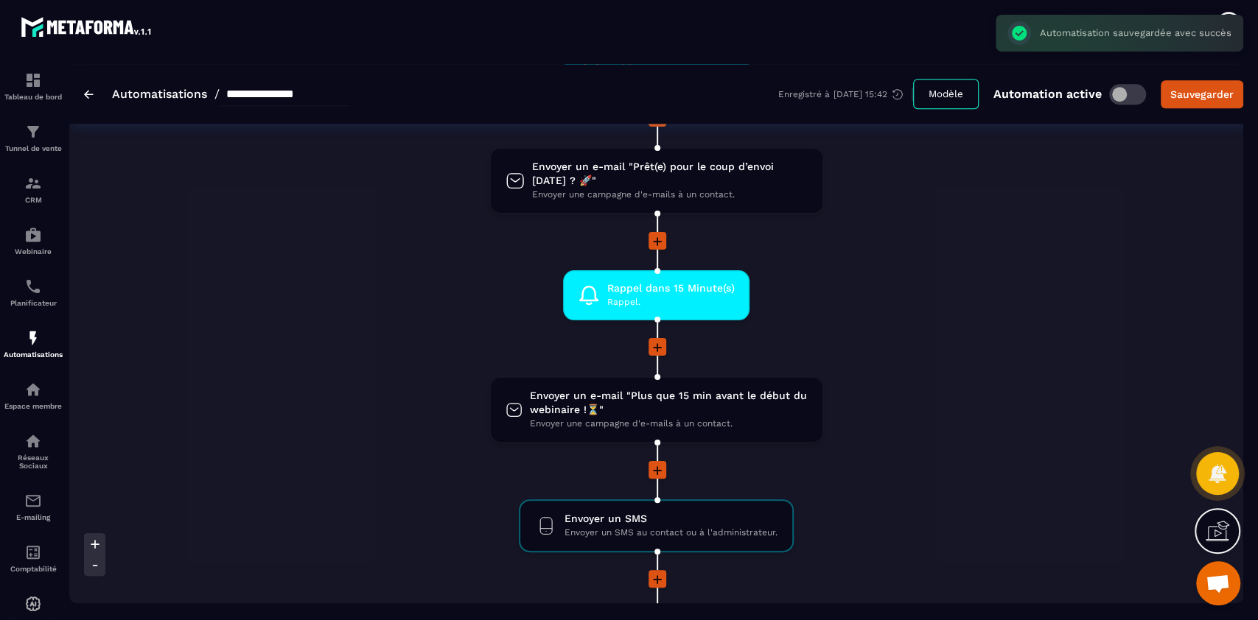
scroll to position [1074, 0]
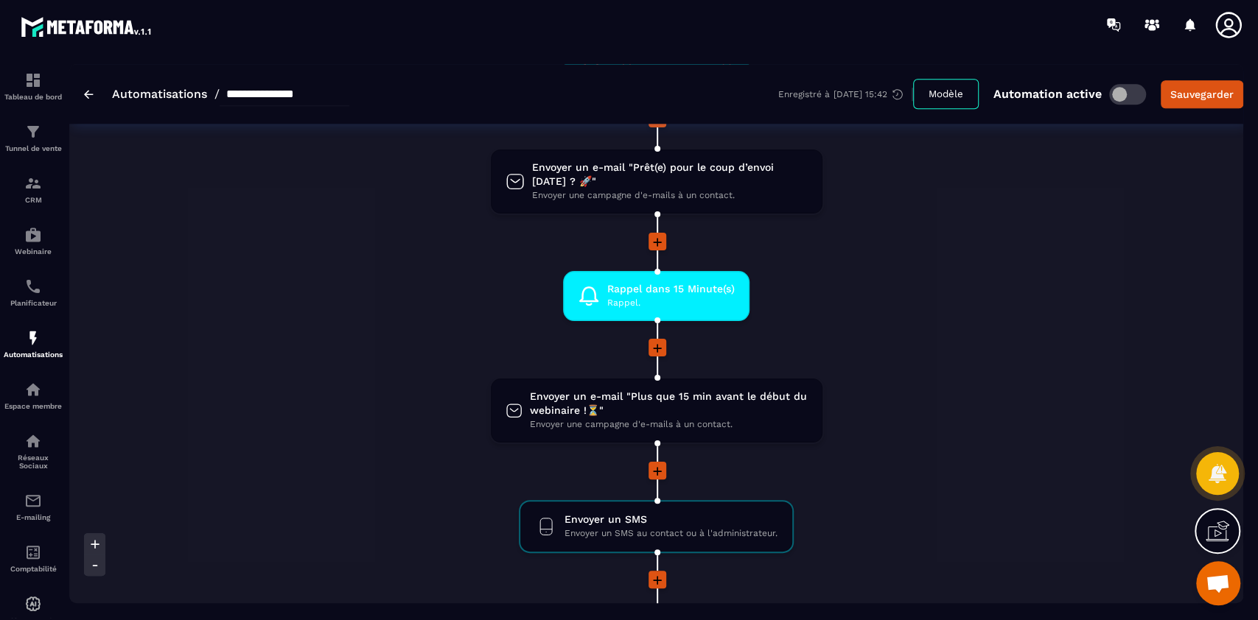
click at [689, 330] on li "Rappel dans 15 Minute(s) [PERSON_NAME]. drag-arrow" at bounding box center [656, 305] width 766 height 68
click at [660, 290] on span "Rappel dans 15 Minute(s)" at bounding box center [670, 289] width 127 height 14
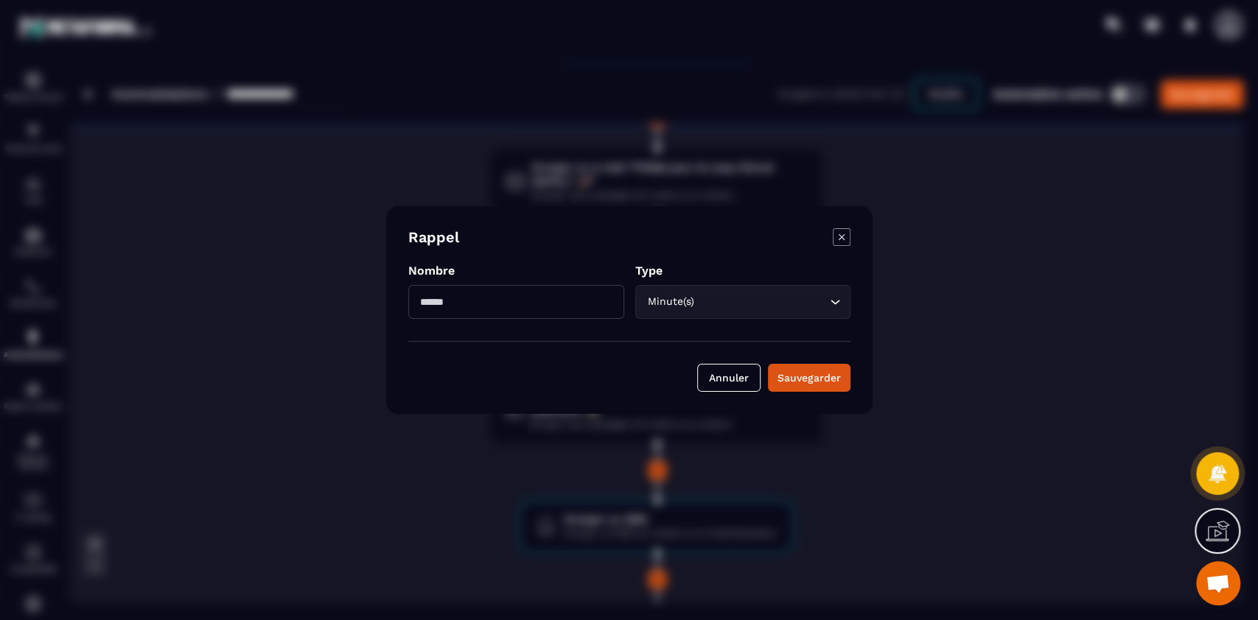
click at [545, 298] on input "**" at bounding box center [516, 302] width 216 height 34
type input "**"
click at [568, 333] on form "Rappel Nombre ** Type Minute(s) Loading... Annuler Sauvegarder" at bounding box center [629, 310] width 442 height 164
click at [689, 382] on button "Sauvegarder" at bounding box center [809, 378] width 83 height 28
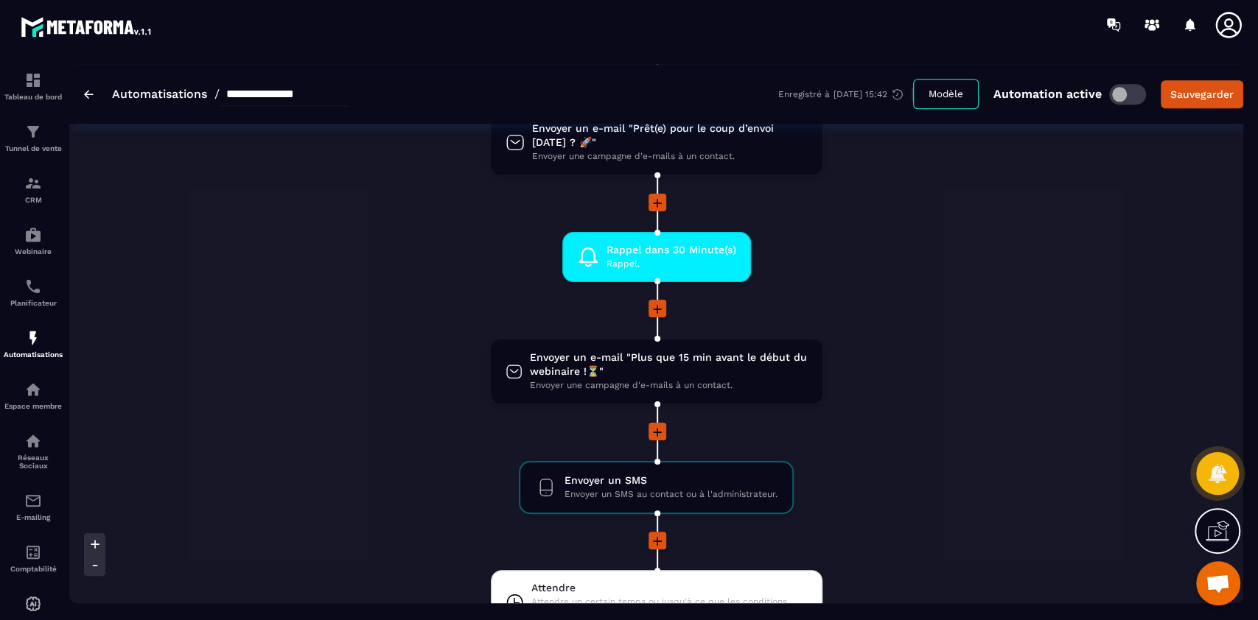
scroll to position [1116, 0]
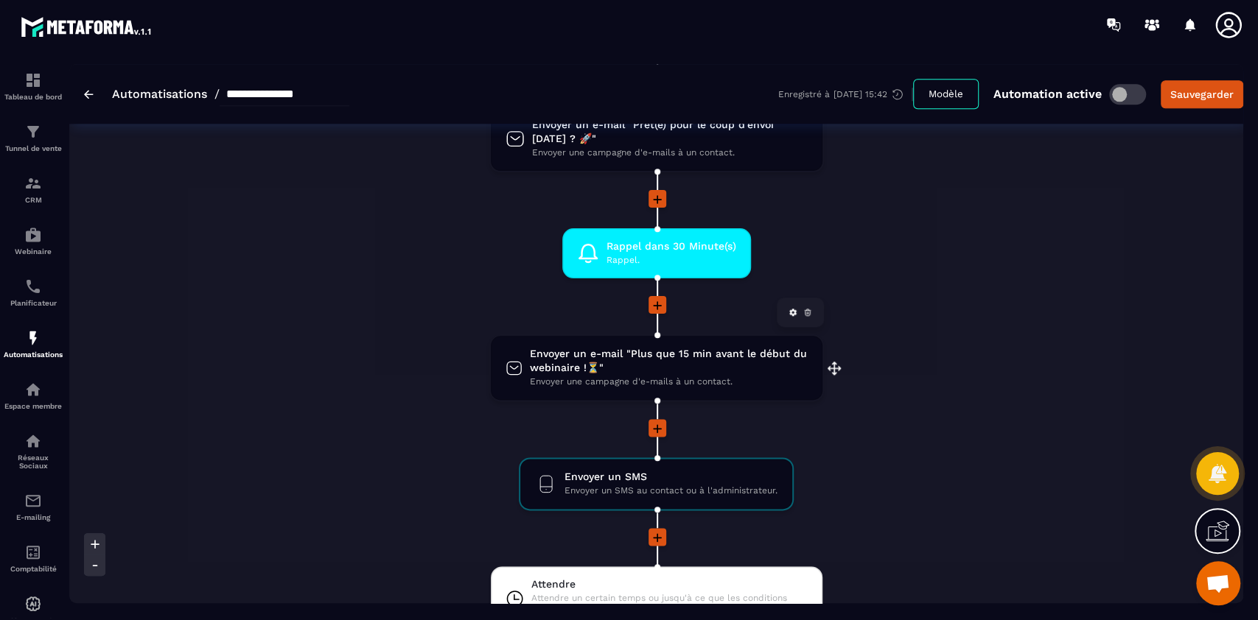
click at [689, 366] on span "Envoyer un e-mail "Plus que 15 min avant le début du webinaire !⏳"" at bounding box center [668, 361] width 277 height 28
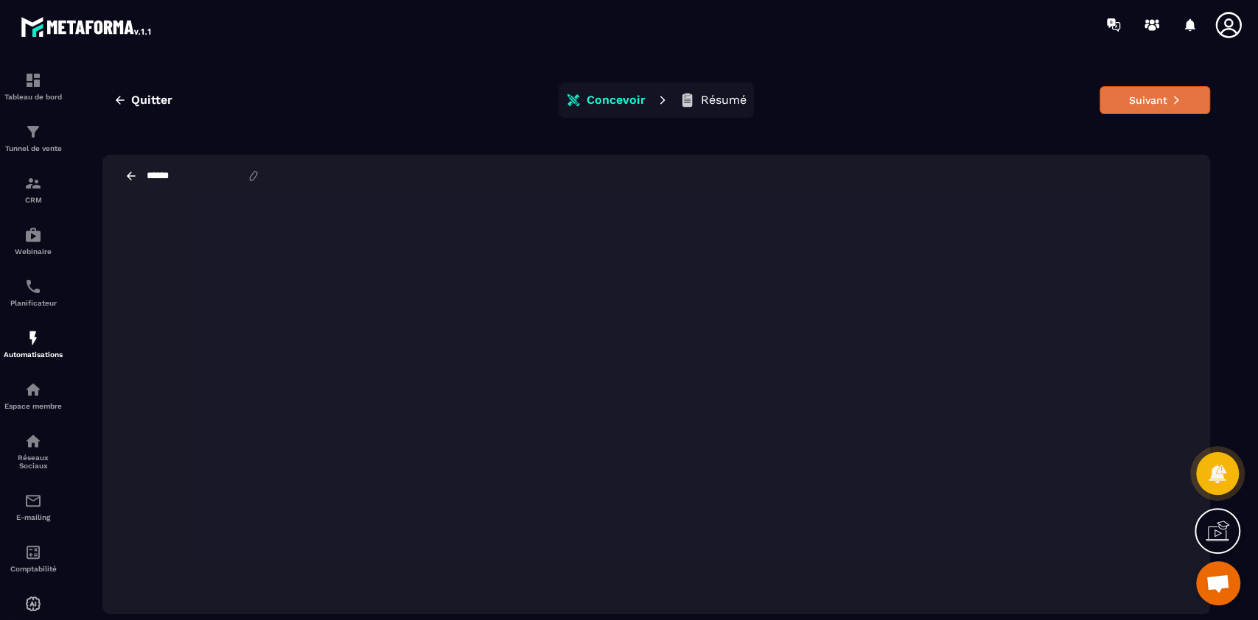
click at [689, 102] on button "Suivant" at bounding box center [1154, 100] width 111 height 28
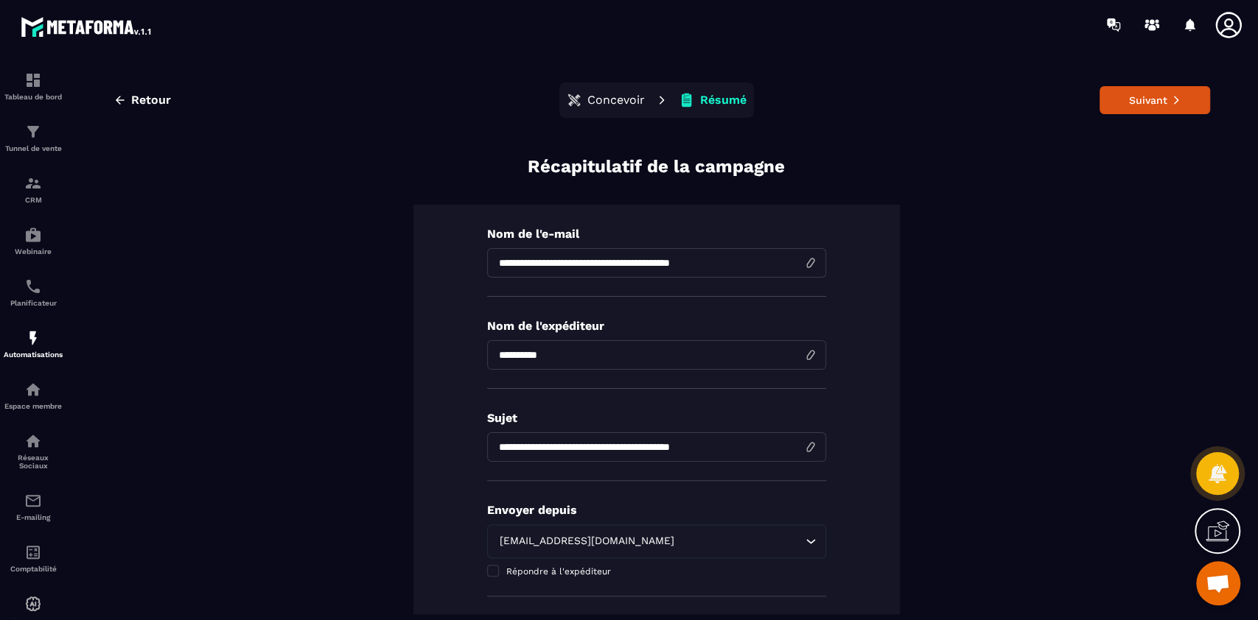
click at [550, 259] on input "**********" at bounding box center [656, 262] width 339 height 29
click at [689, 262] on input "**********" at bounding box center [656, 262] width 339 height 29
click at [689, 265] on input "**********" at bounding box center [656, 262] width 339 height 29
click at [689, 262] on input "**********" at bounding box center [656, 262] width 339 height 29
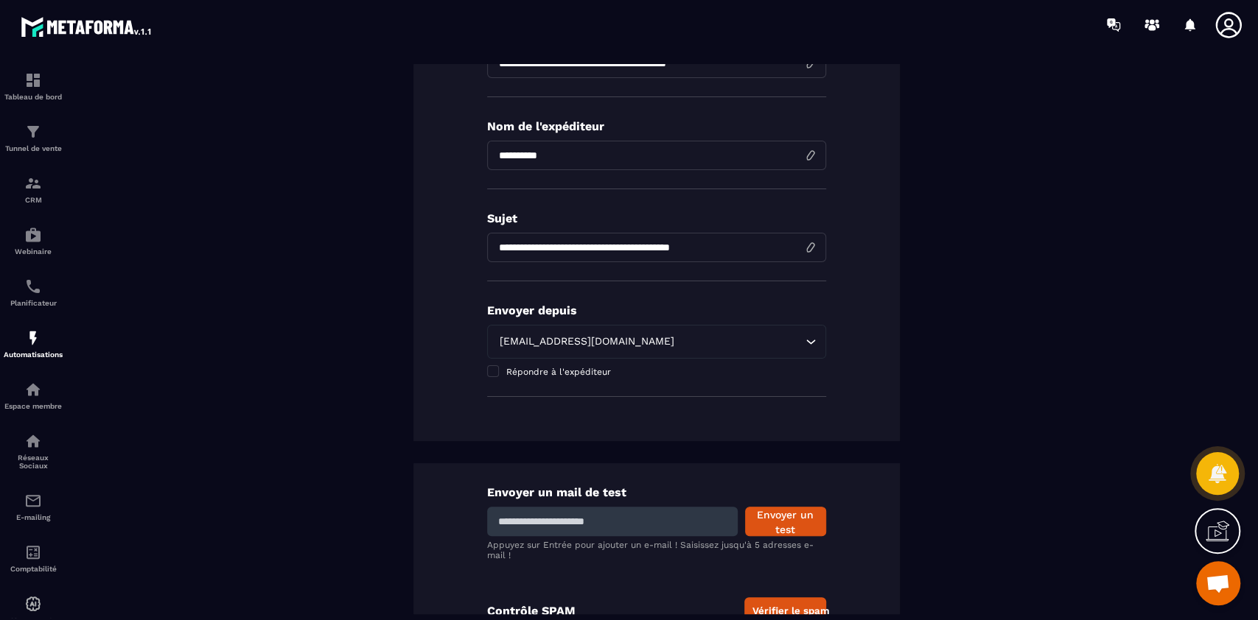
scroll to position [200, 0]
type input "**********"
click at [549, 243] on input "**********" at bounding box center [656, 246] width 339 height 29
click at [689, 246] on input "**********" at bounding box center [656, 246] width 339 height 29
click at [689, 251] on input "**********" at bounding box center [656, 246] width 339 height 29
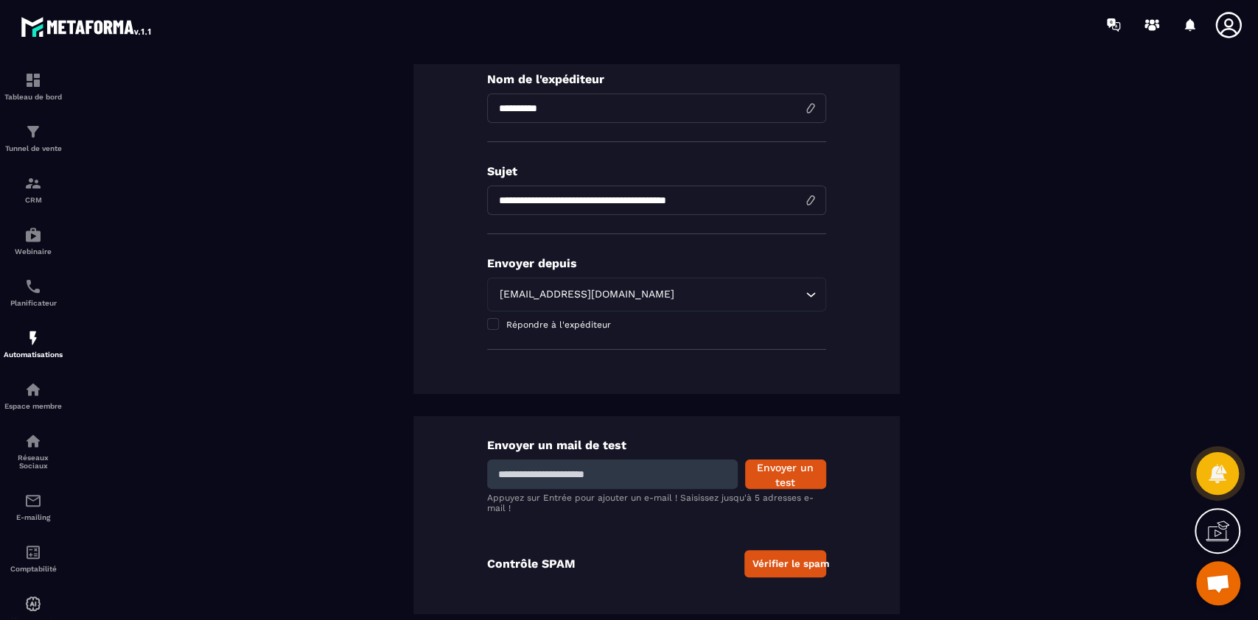
scroll to position [0, 0]
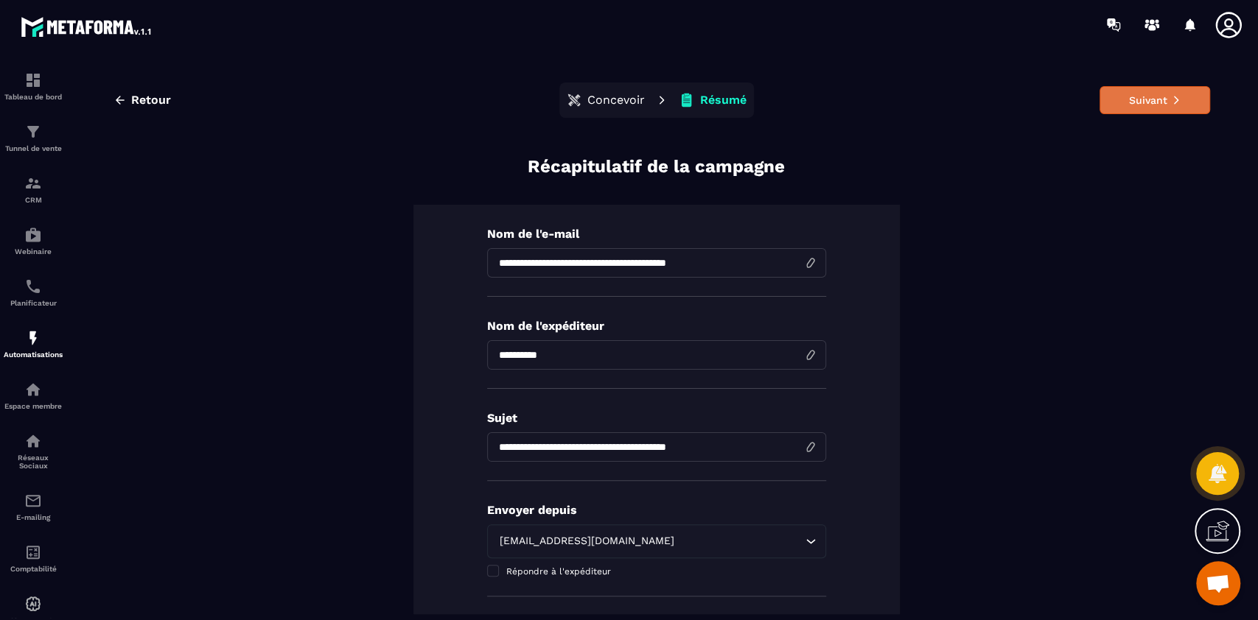
type input "**********"
click at [689, 97] on button "Suivant" at bounding box center [1154, 100] width 111 height 28
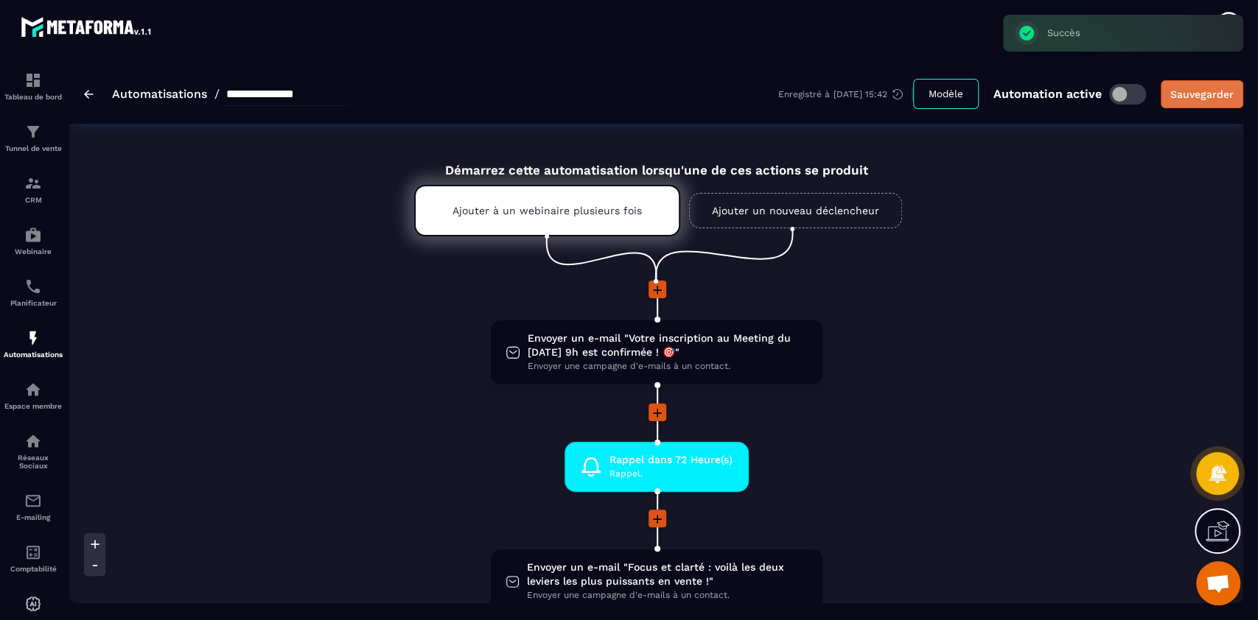
click at [689, 95] on div "Sauvegarder" at bounding box center [1201, 94] width 63 height 15
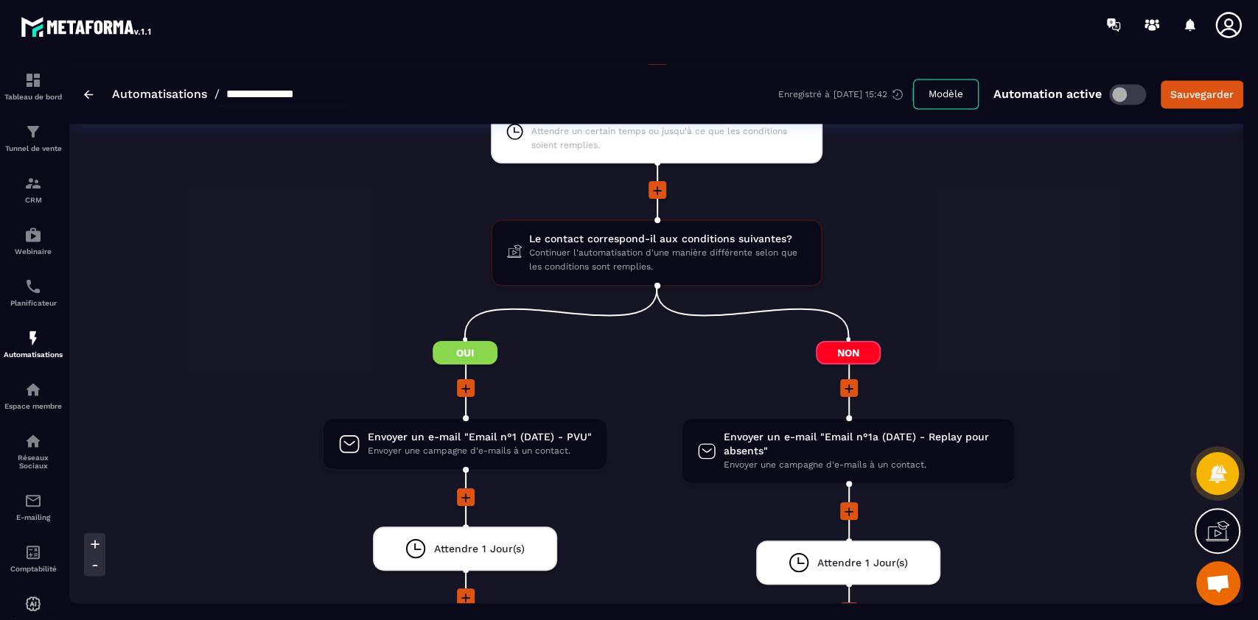
scroll to position [1587, 0]
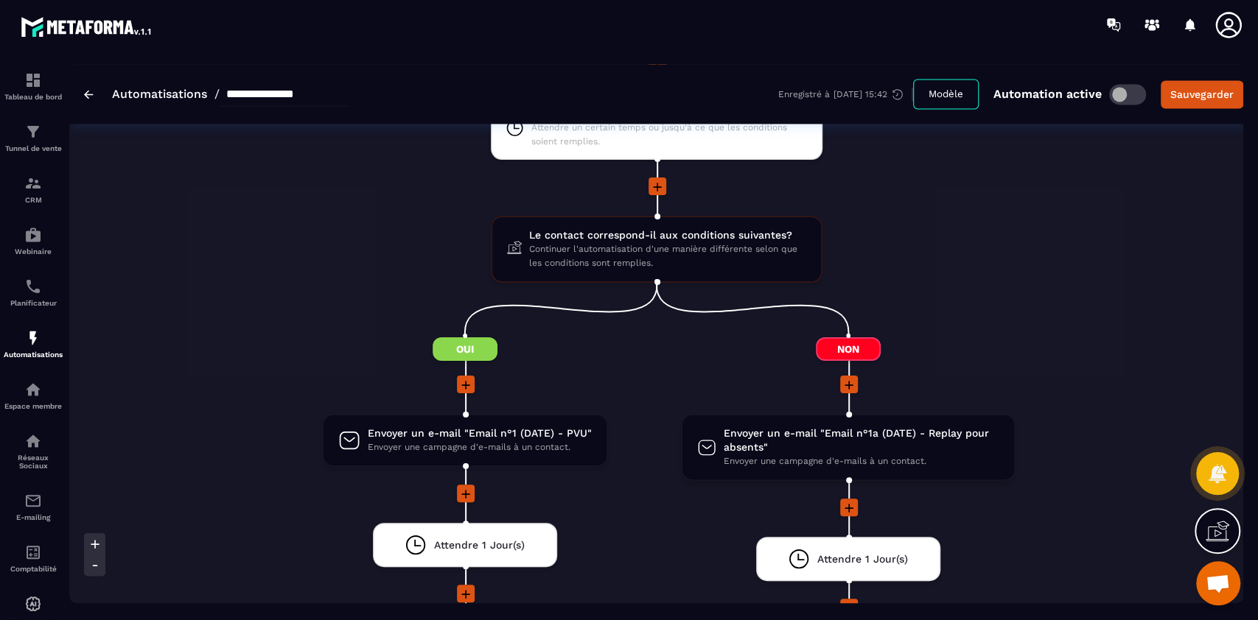
click at [689, 80] on button "Sauvegarder" at bounding box center [1202, 94] width 83 height 28
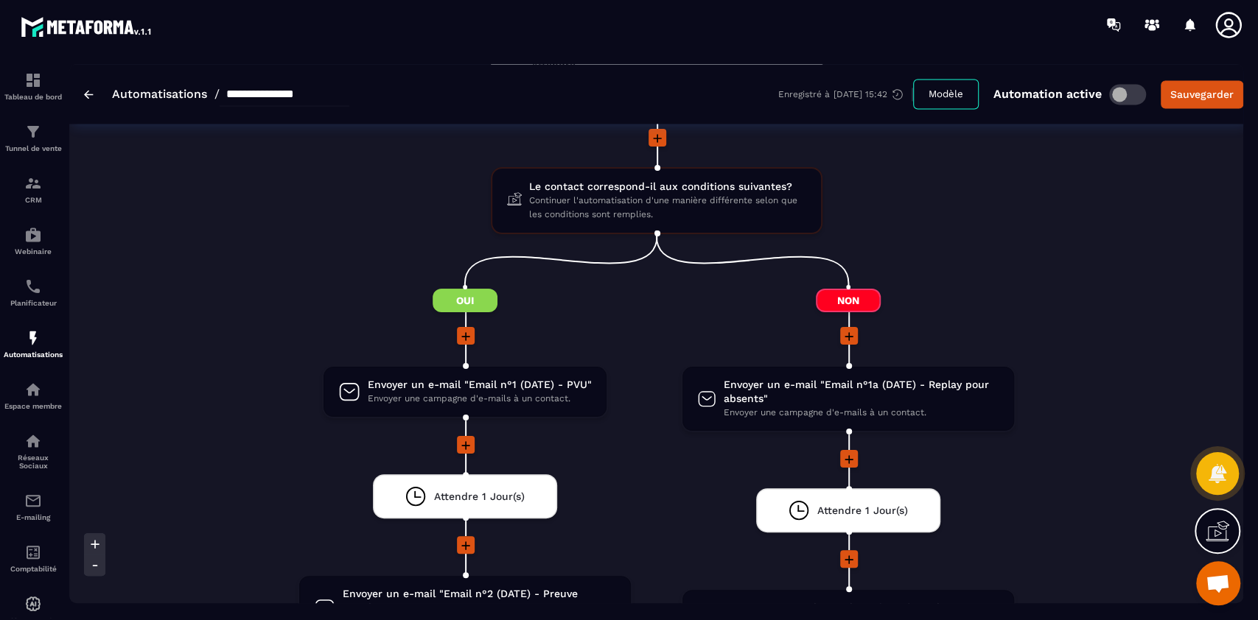
scroll to position [1637, 0]
click at [649, 203] on span "Continuer l'automatisation d'une manière différente selon que les conditions so…" at bounding box center [667, 207] width 277 height 28
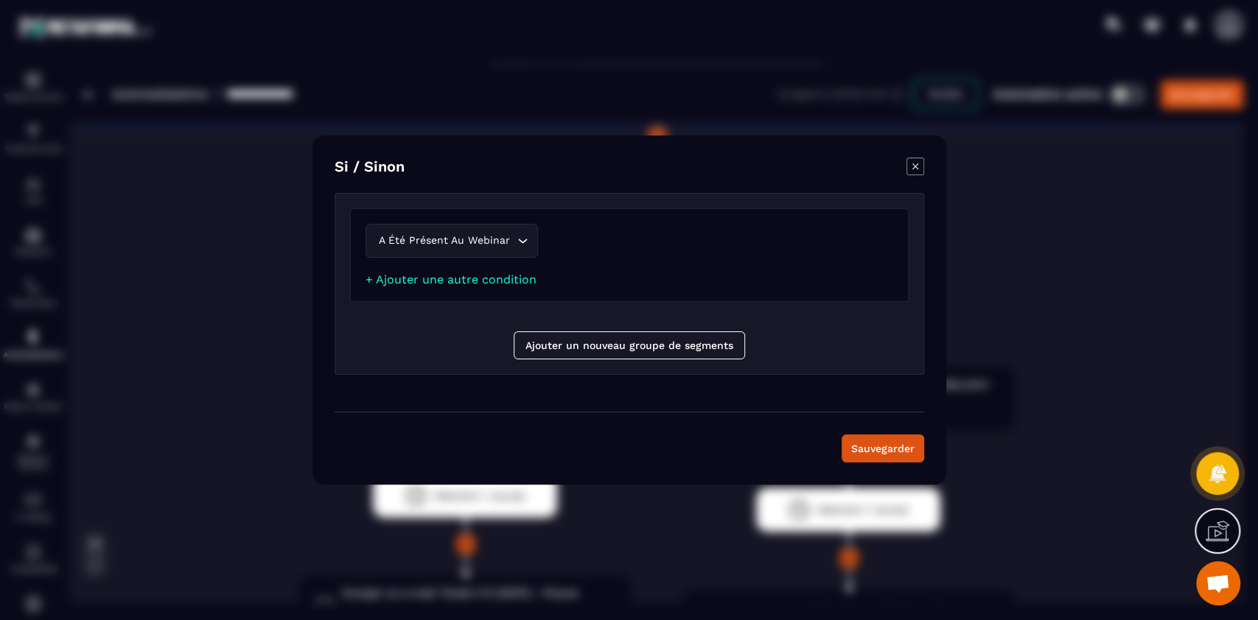
click at [689, 171] on icon "Modal window" at bounding box center [915, 167] width 18 height 18
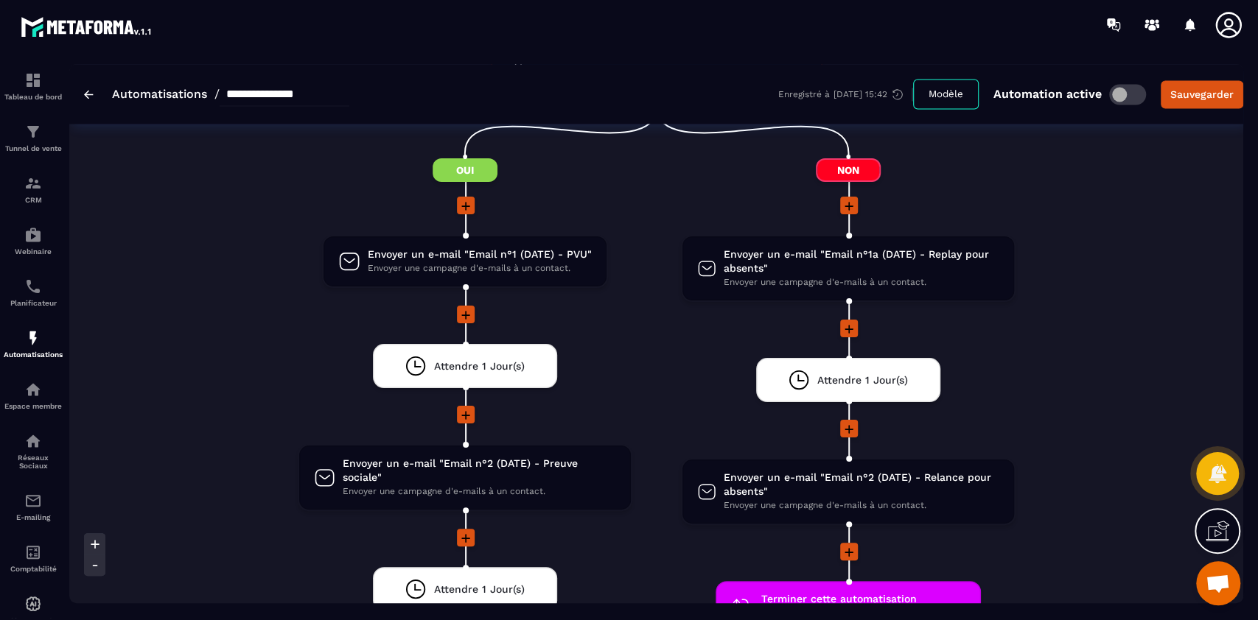
scroll to position [1776, 0]
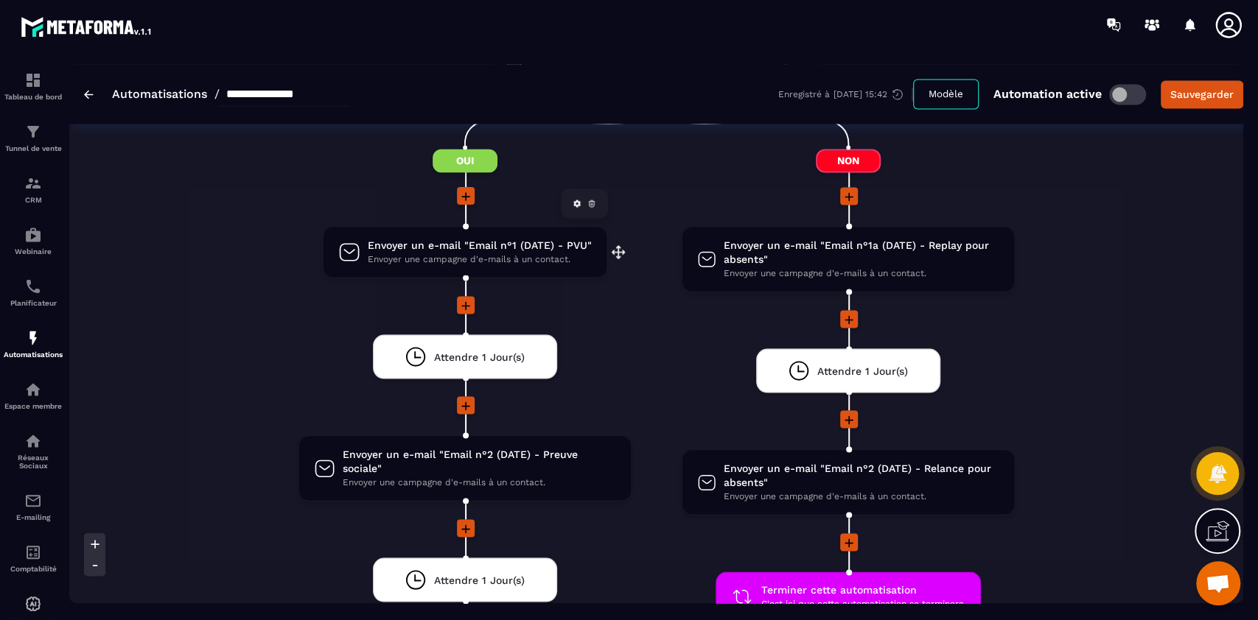
click at [451, 245] on span "Envoyer un e-mail "Email n°1 (DATE) - PVU"" at bounding box center [480, 245] width 224 height 14
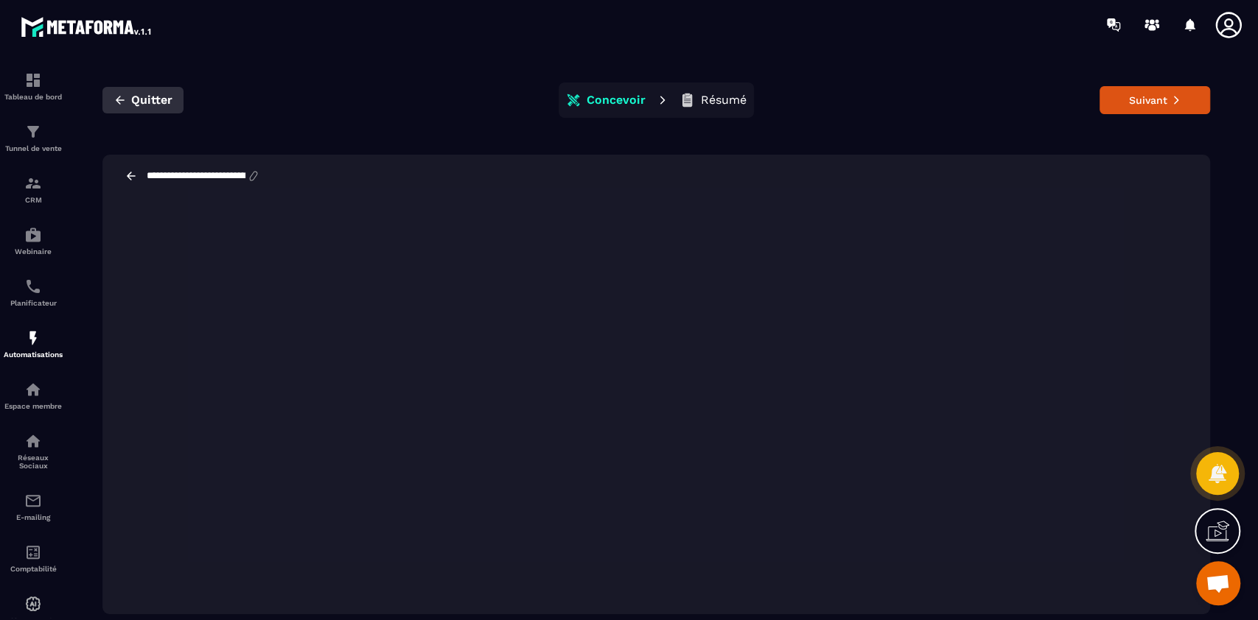
click at [155, 97] on span "Quitter" at bounding box center [151, 100] width 41 height 15
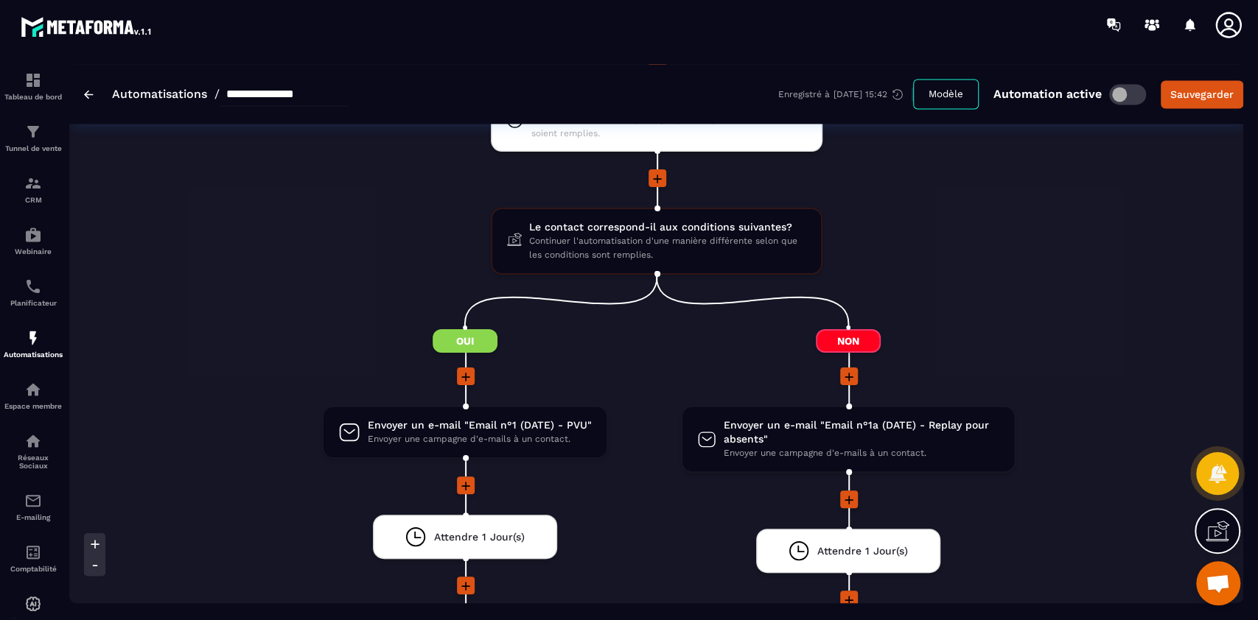
scroll to position [1604, 0]
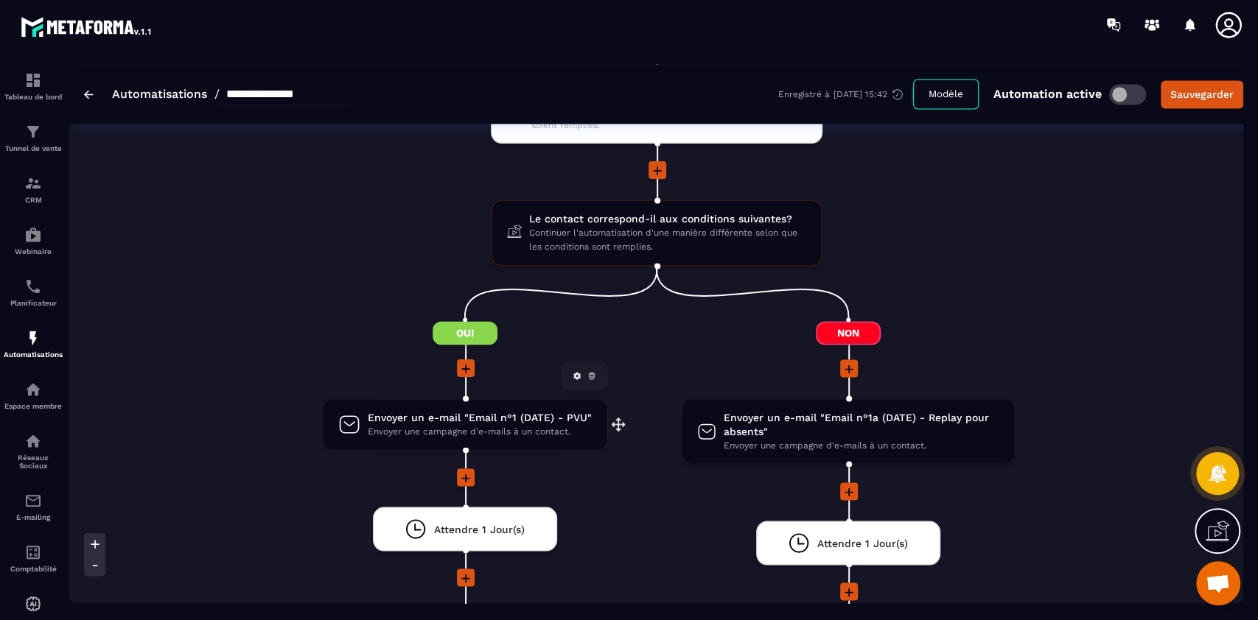
click at [452, 421] on span "Envoyer un e-mail "Email n°1 (DATE) - PVU"" at bounding box center [480, 417] width 224 height 14
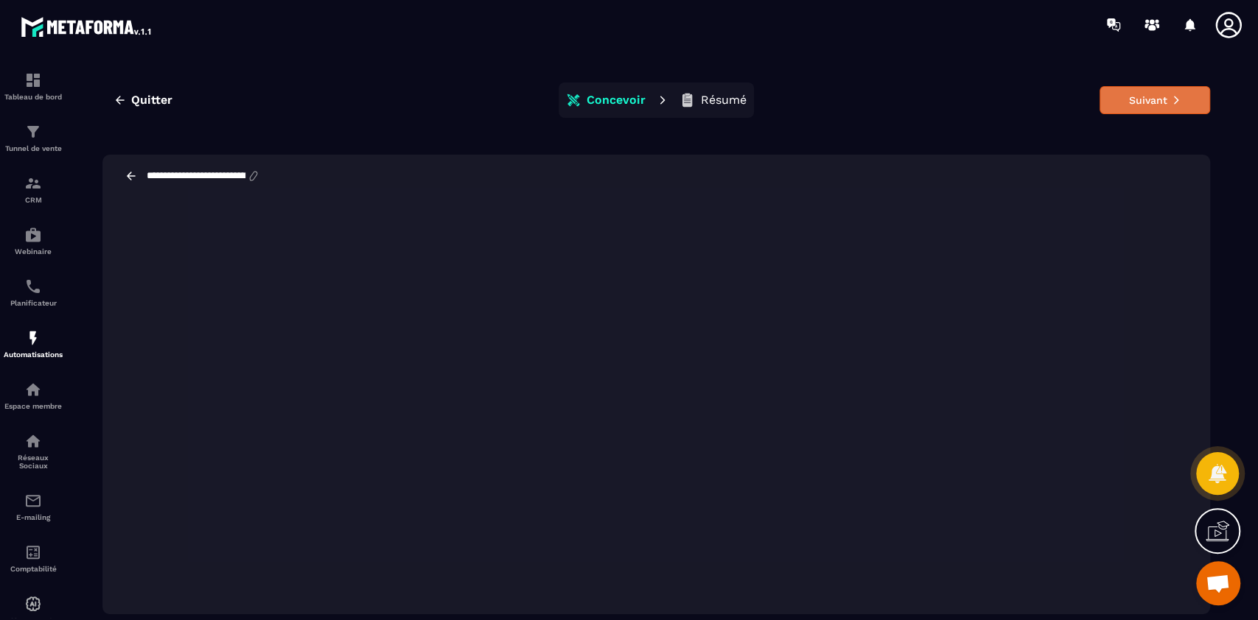
click at [689, 97] on button "Suivant" at bounding box center [1154, 100] width 111 height 28
click at [689, 103] on button "Suivant" at bounding box center [1154, 100] width 111 height 28
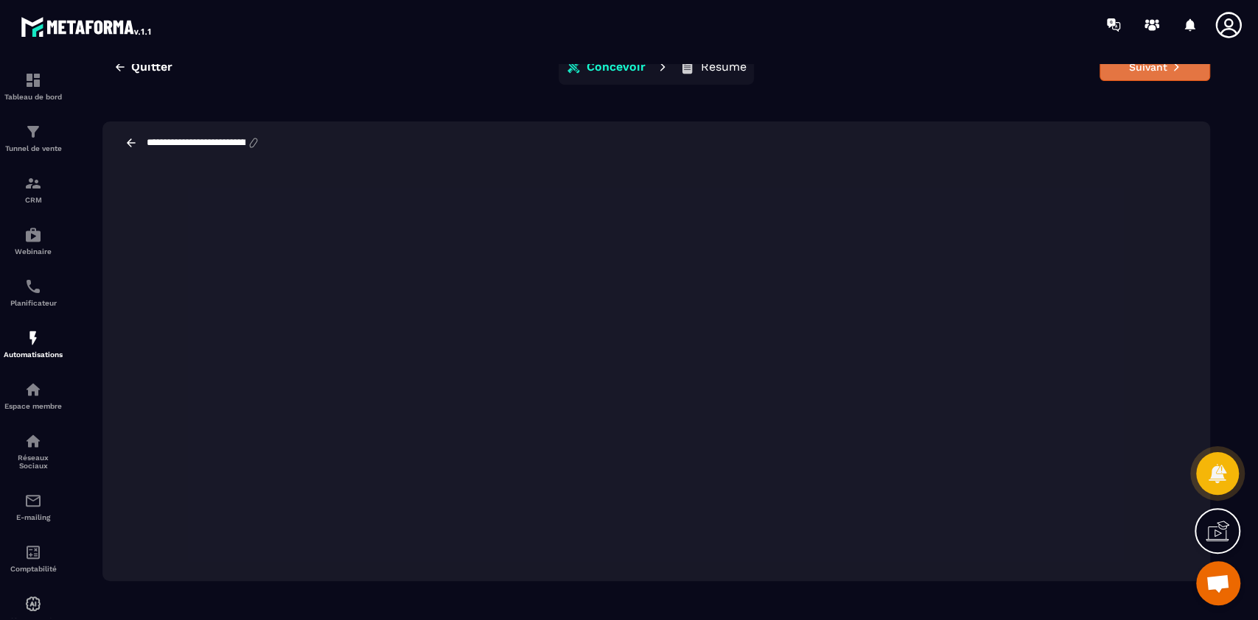
click at [689, 75] on button "Suivant" at bounding box center [1154, 67] width 111 height 28
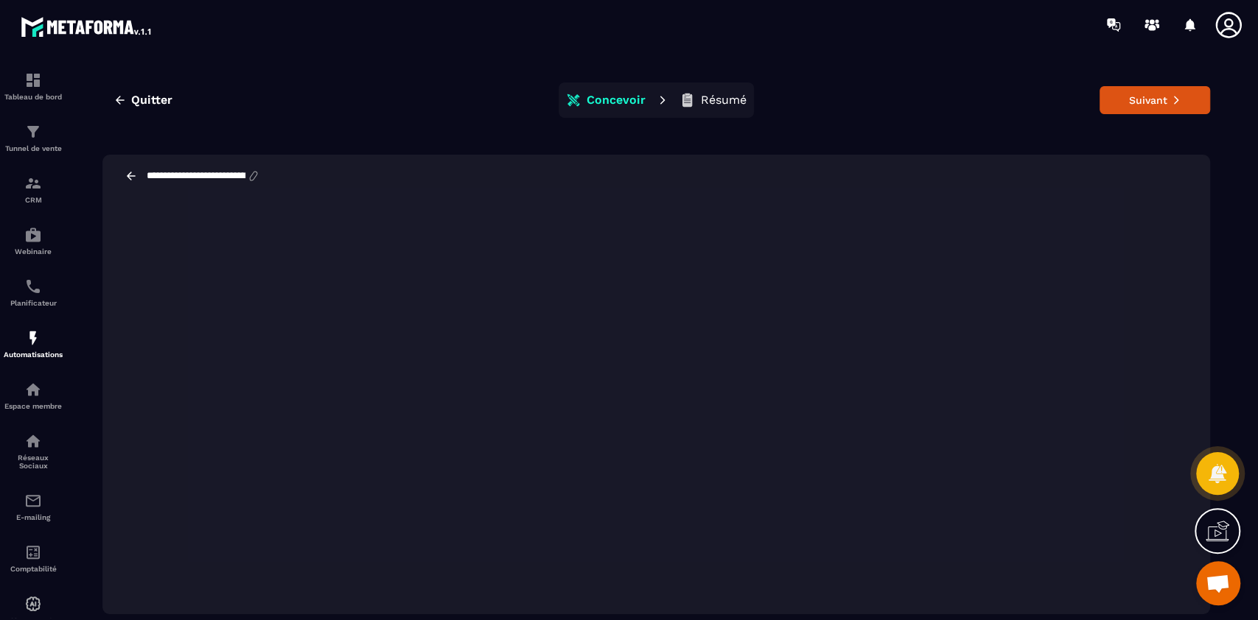
click at [689, 104] on p "Résumé" at bounding box center [724, 100] width 46 height 15
click at [688, 100] on icon at bounding box center [686, 100] width 15 height 15
click at [689, 97] on icon at bounding box center [686, 100] width 15 height 15
click at [689, 97] on button "Suivant" at bounding box center [1154, 100] width 111 height 28
click at [689, 99] on button "Suivant" at bounding box center [1154, 100] width 111 height 28
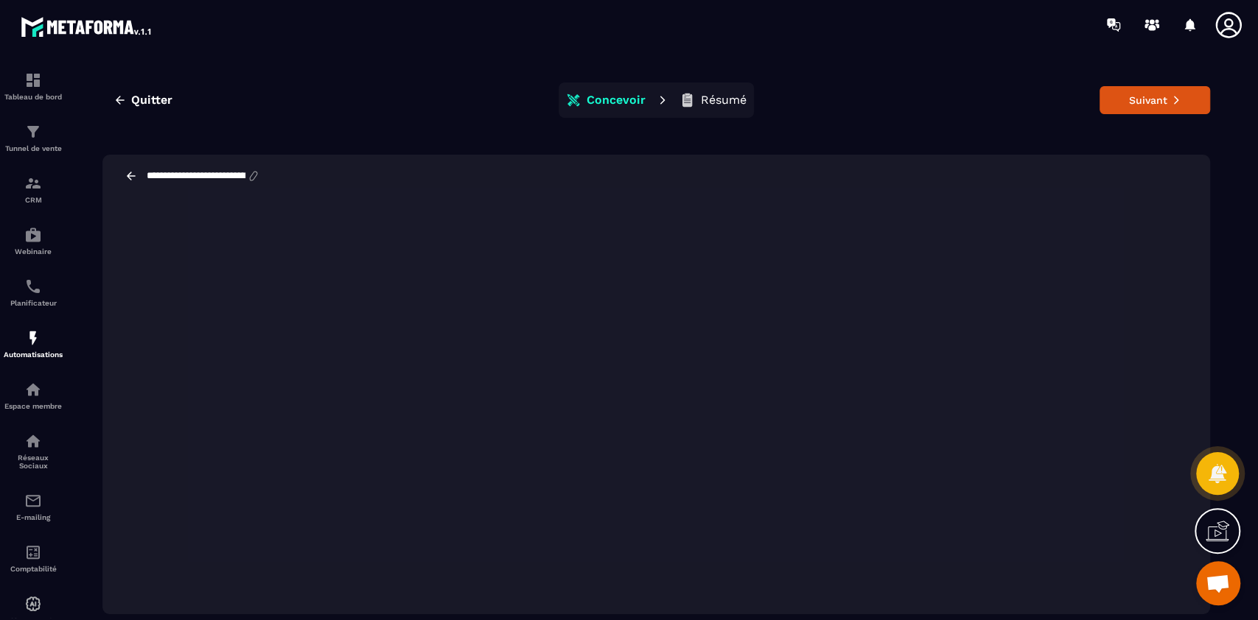
click at [130, 181] on icon at bounding box center [131, 175] width 13 height 13
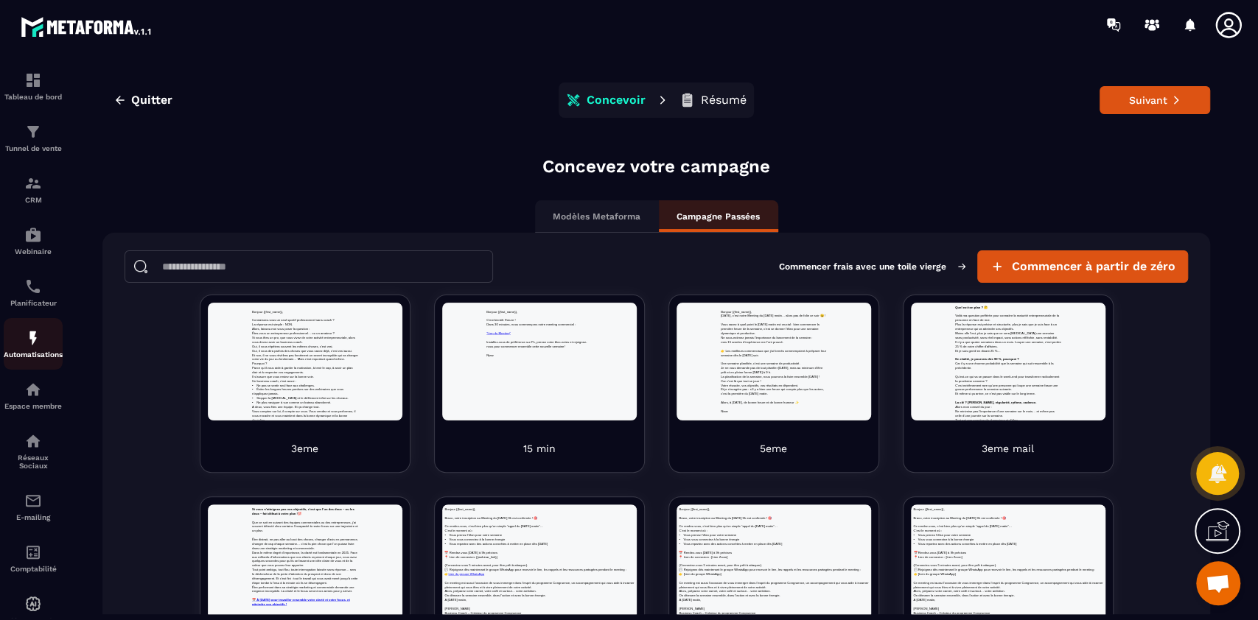
click at [31, 345] on img at bounding box center [33, 338] width 18 height 18
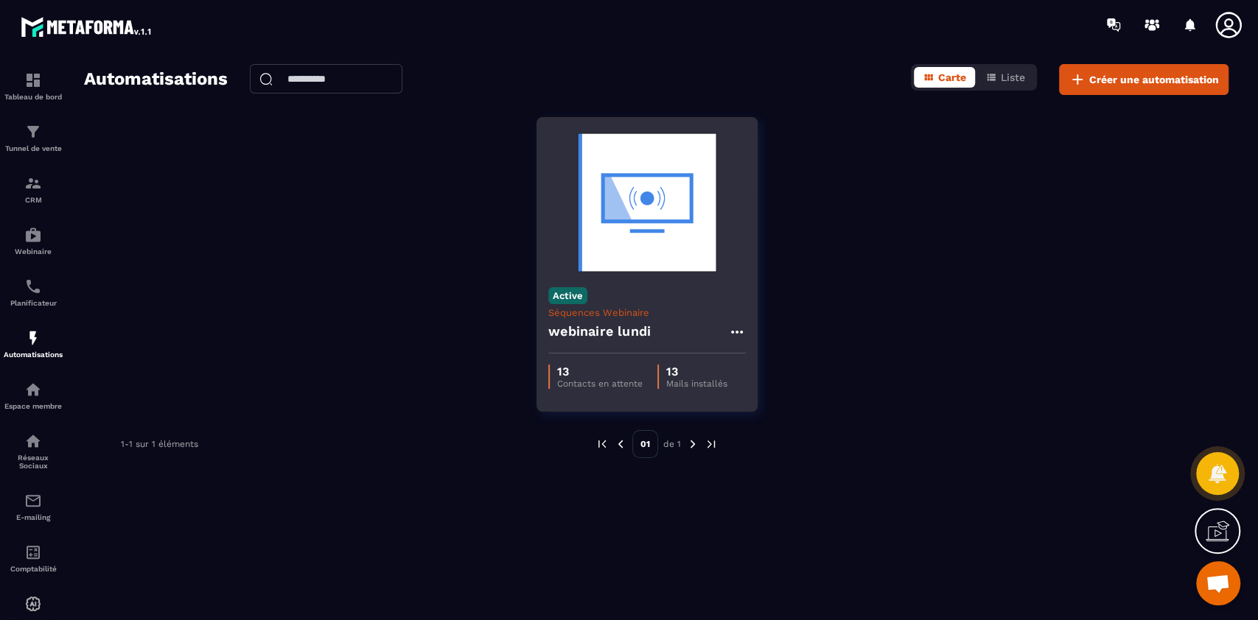
click at [643, 299] on div "Active Séquences Webinaire webinaire [DATE]" at bounding box center [647, 314] width 220 height 77
click at [637, 321] on h4 "webinaire lundi" at bounding box center [599, 331] width 102 height 21
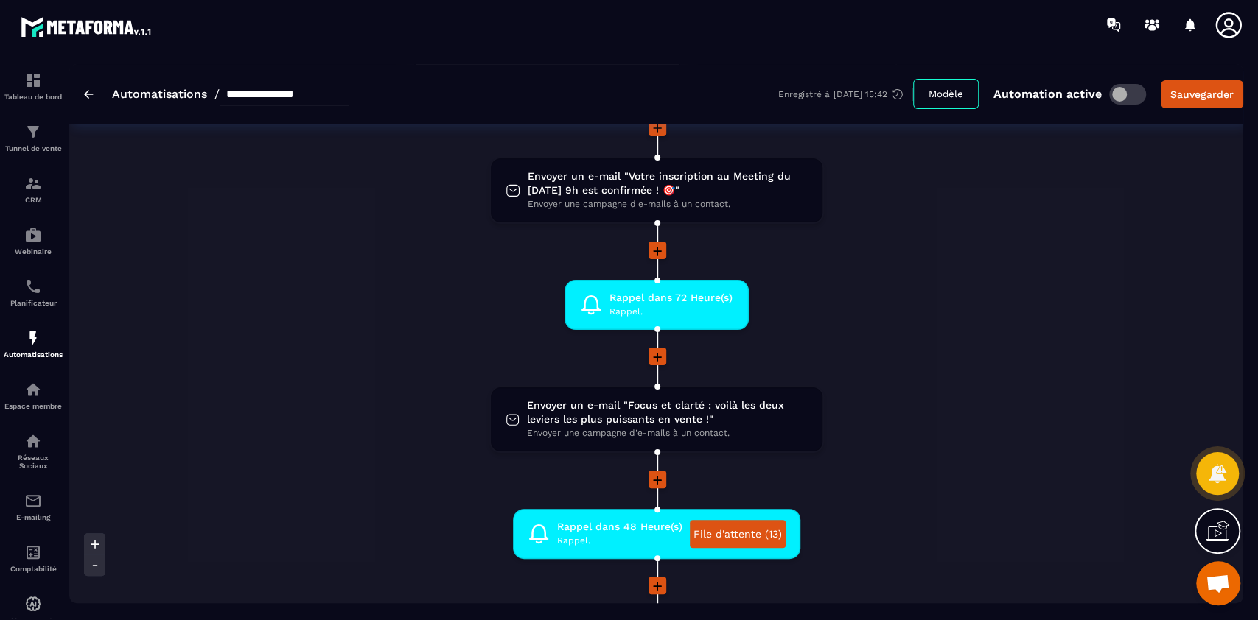
scroll to position [163, 0]
